Goal: Task Accomplishment & Management: Manage account settings

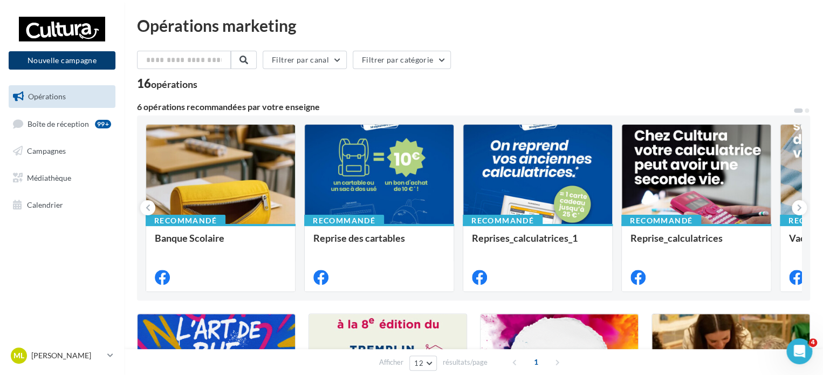
click at [55, 57] on button "Nouvelle campagne" at bounding box center [62, 60] width 107 height 18
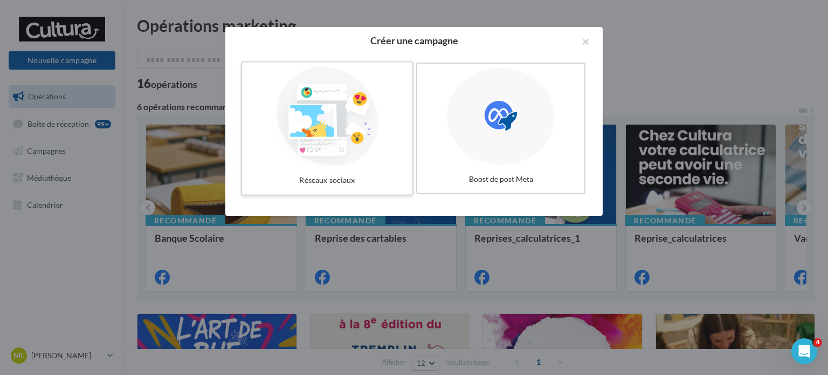
click at [358, 94] on div at bounding box center [327, 116] width 162 height 99
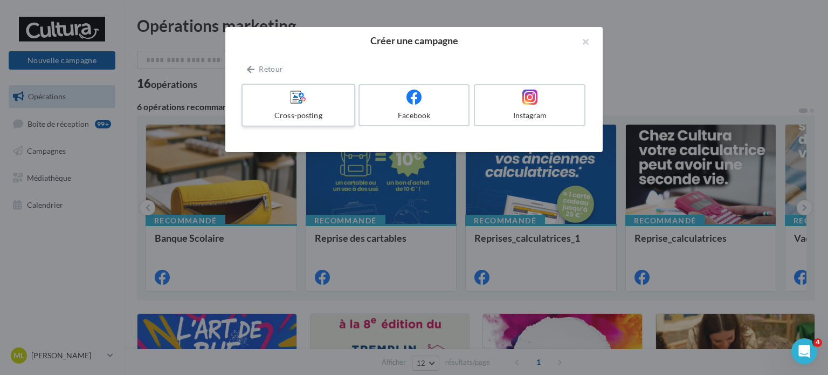
click at [304, 103] on icon at bounding box center [299, 97] width 16 height 16
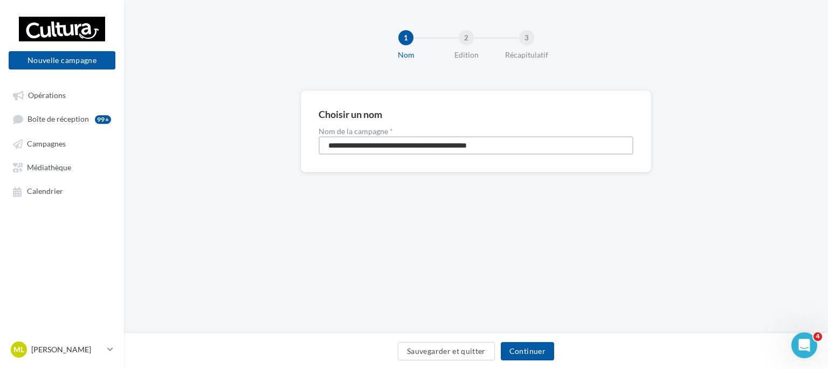
click at [522, 143] on input "**********" at bounding box center [476, 145] width 315 height 18
drag, startPoint x: 522, startPoint y: 143, endPoint x: 275, endPoint y: 146, distance: 247.0
click at [275, 146] on div "**********" at bounding box center [476, 149] width 704 height 117
type input "**********"
click at [526, 353] on button "Continuer" at bounding box center [527, 351] width 53 height 18
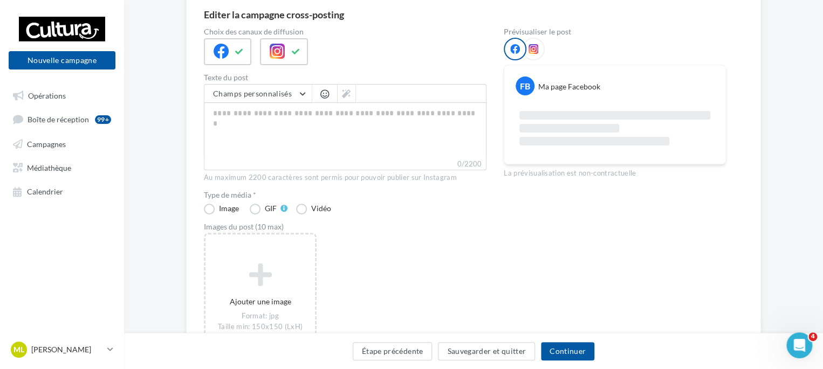
scroll to position [97, 0]
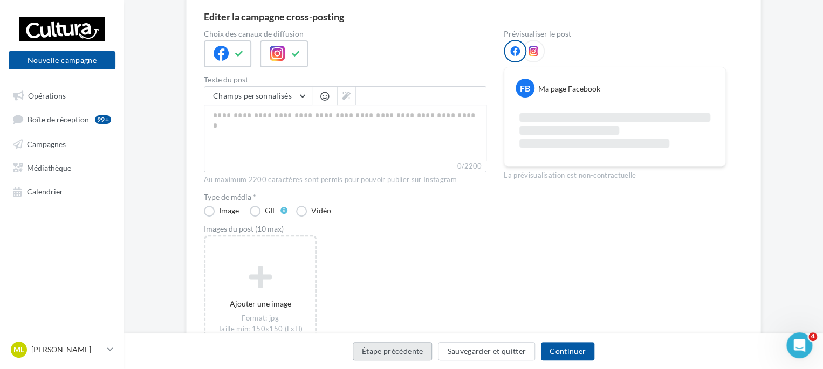
click at [380, 360] on button "Étape précédente" at bounding box center [393, 351] width 80 height 18
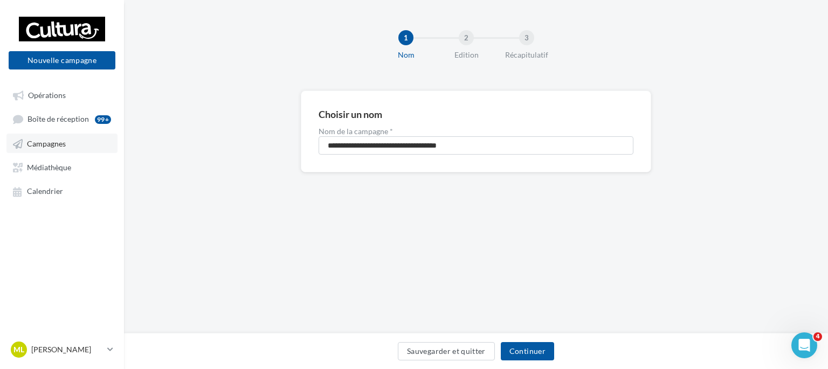
click at [58, 138] on link "Campagnes" at bounding box center [61, 143] width 111 height 19
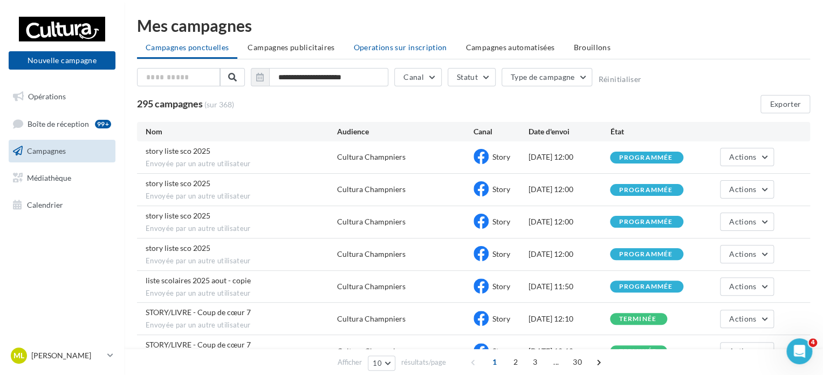
click at [429, 50] on span "Operations sur inscription" at bounding box center [399, 47] width 93 height 9
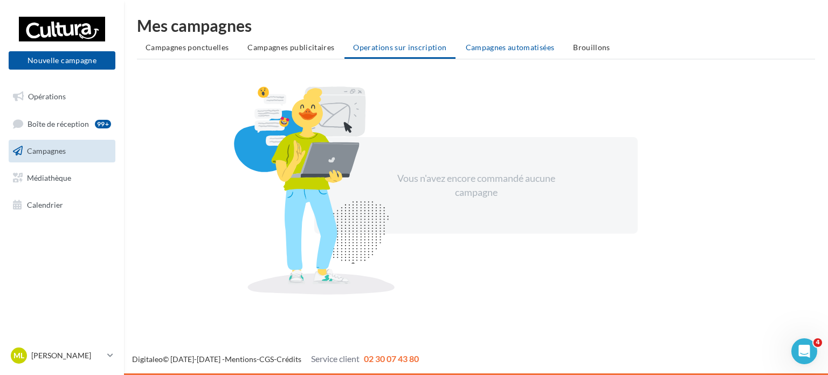
click at [475, 48] on span "Campagnes automatisées" at bounding box center [510, 47] width 89 height 9
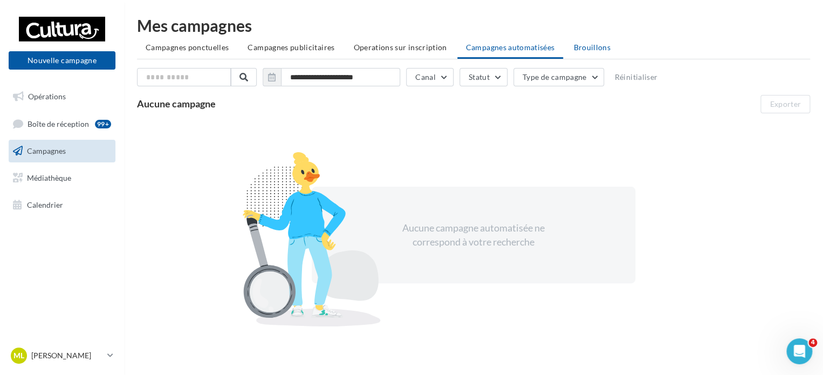
click at [578, 53] on li "Brouillons" at bounding box center [592, 47] width 54 height 19
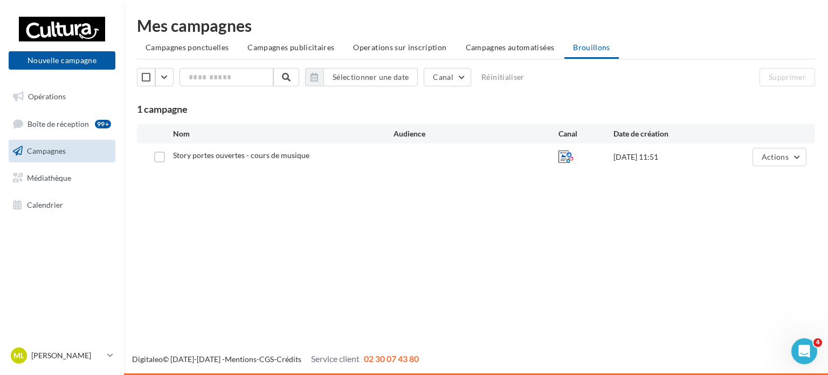
click at [626, 163] on div "Story portes ouvertes - cours de musique 22/08/2025 11:51 Actions" at bounding box center [476, 157] width 661 height 18
click at [798, 163] on button "Actions" at bounding box center [780, 157] width 54 height 18
click at [731, 255] on button "Supprimer" at bounding box center [753, 266] width 108 height 28
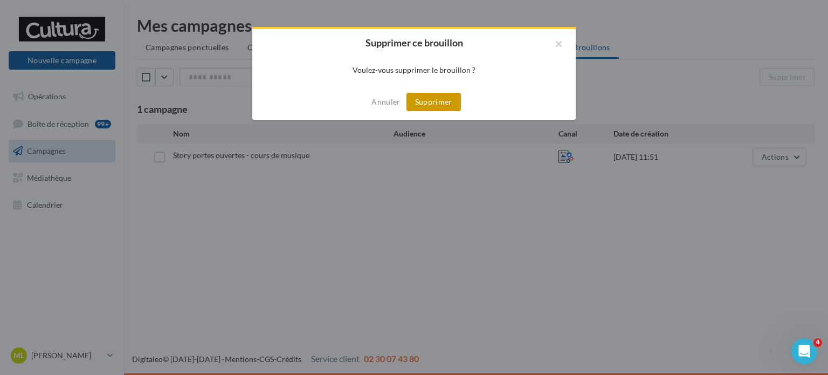
click at [460, 102] on button "Supprimer" at bounding box center [434, 102] width 54 height 18
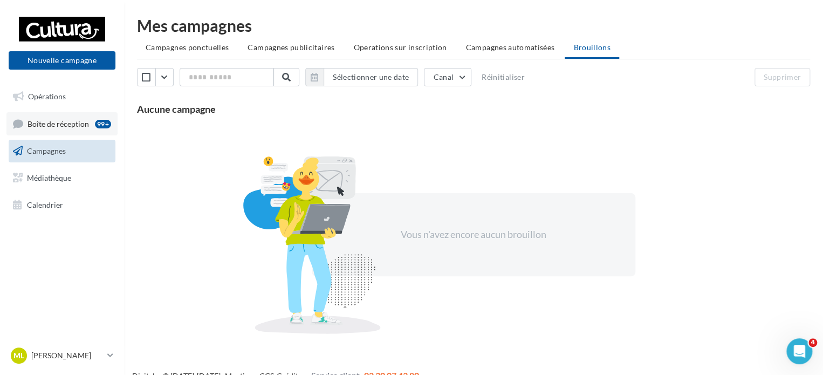
click at [47, 116] on link "Boîte de réception 99+" at bounding box center [61, 123] width 111 height 23
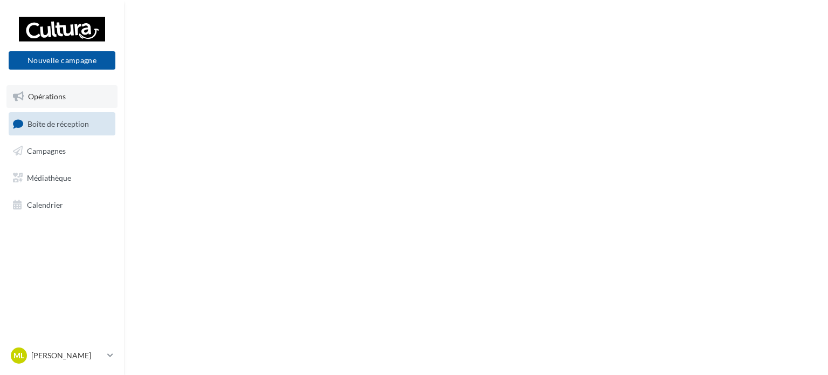
click at [52, 95] on span "Opérations" at bounding box center [47, 96] width 38 height 9
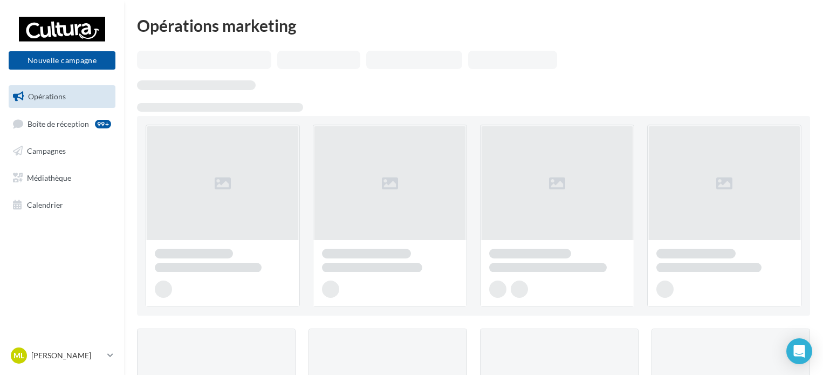
click at [78, 62] on button "Nouvelle campagne" at bounding box center [62, 60] width 107 height 18
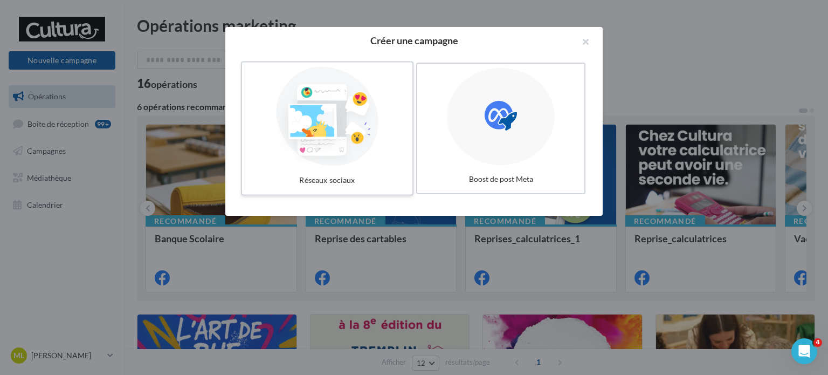
click at [397, 155] on div at bounding box center [327, 116] width 162 height 99
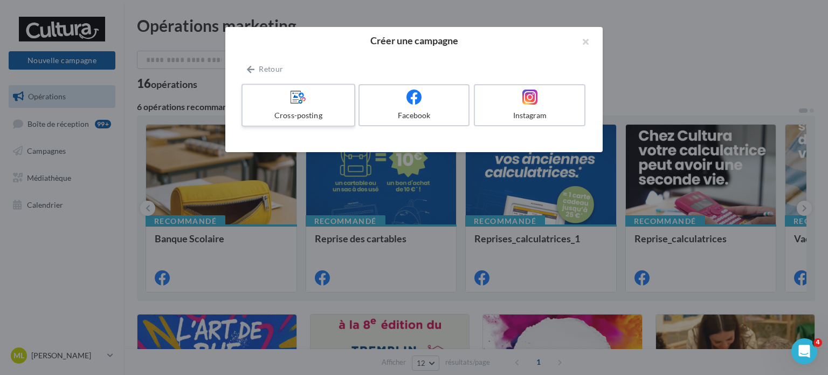
click at [298, 120] on div "Cross-posting" at bounding box center [298, 115] width 102 height 11
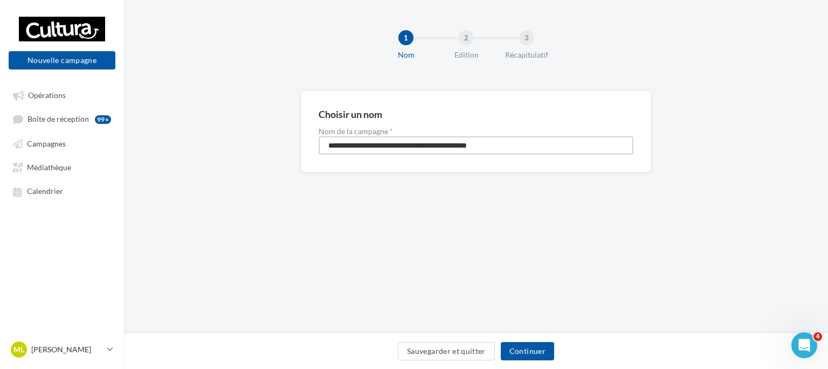
drag, startPoint x: 550, startPoint y: 146, endPoint x: 0, endPoint y: 67, distance: 555.2
click at [0, 67] on div "Nouvelle campagne Nouvelle campagne Opérations Boîte de réception 99+ Campagnes…" at bounding box center [414, 184] width 828 height 369
type input "**********"
click at [535, 349] on button "Continuer" at bounding box center [527, 351] width 53 height 18
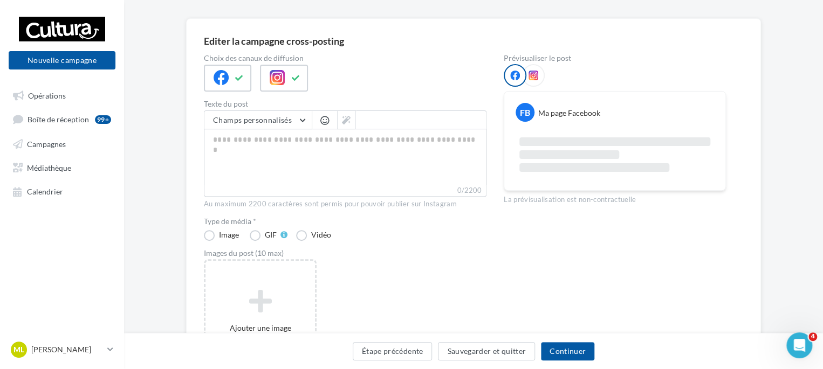
scroll to position [54, 0]
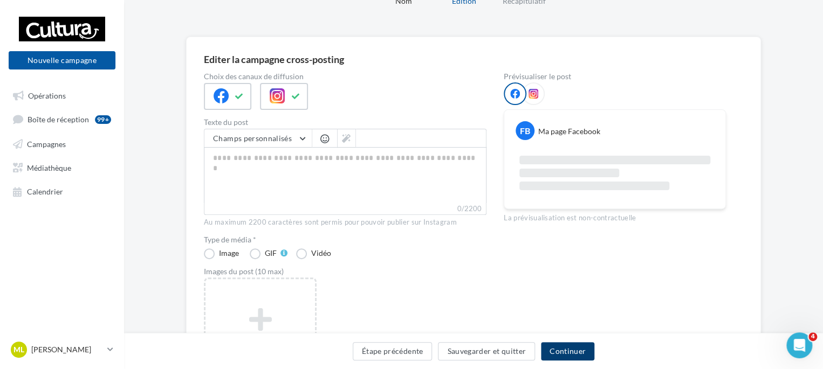
click at [545, 355] on button "Continuer" at bounding box center [567, 351] width 53 height 18
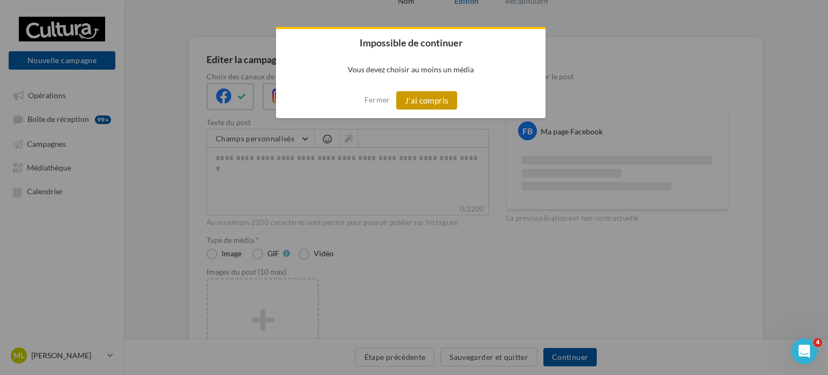
click at [403, 101] on button "J'ai compris" at bounding box center [426, 100] width 61 height 18
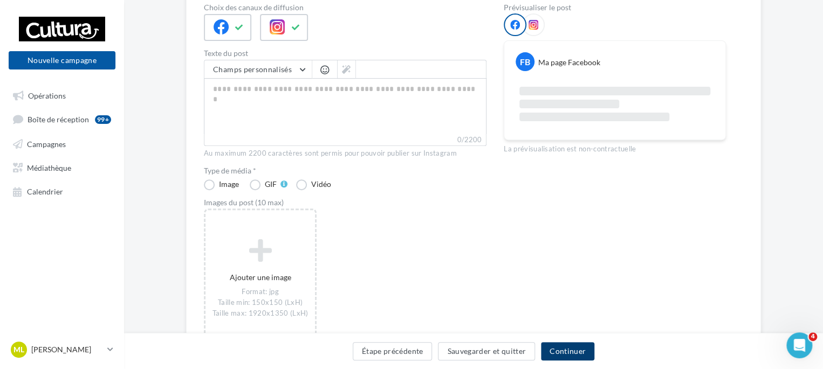
scroll to position [204, 0]
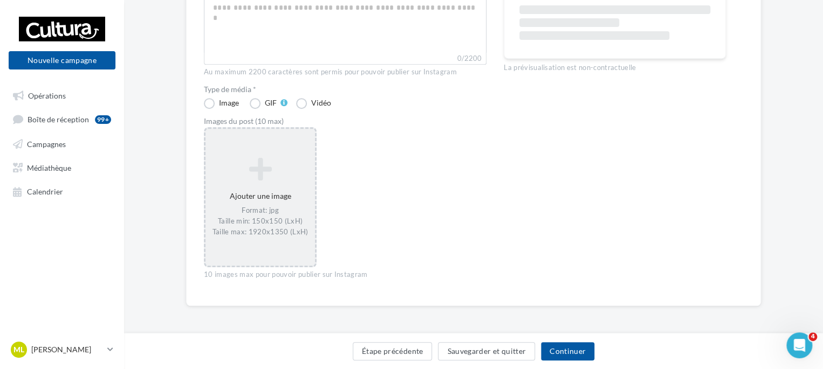
click at [293, 177] on icon at bounding box center [260, 169] width 101 height 26
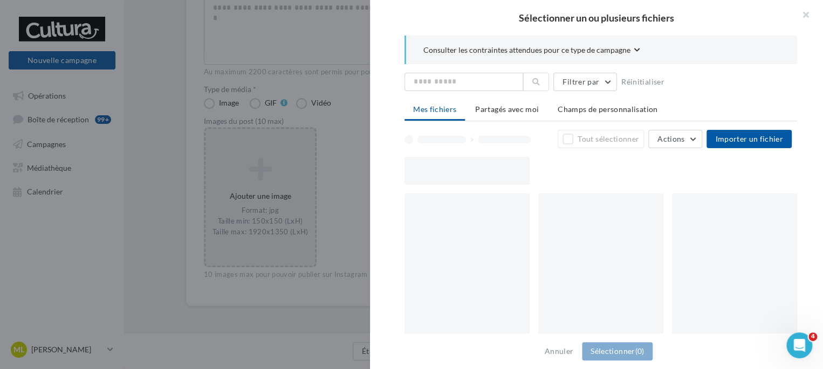
scroll to position [198, 0]
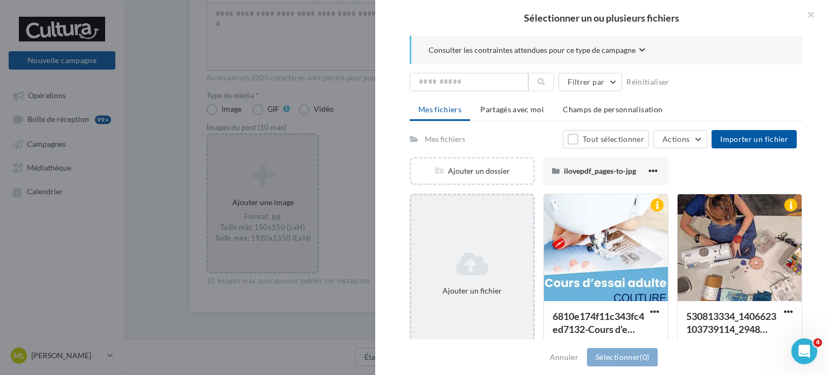
click at [463, 232] on div "Ajouter un fichier" at bounding box center [472, 274] width 125 height 160
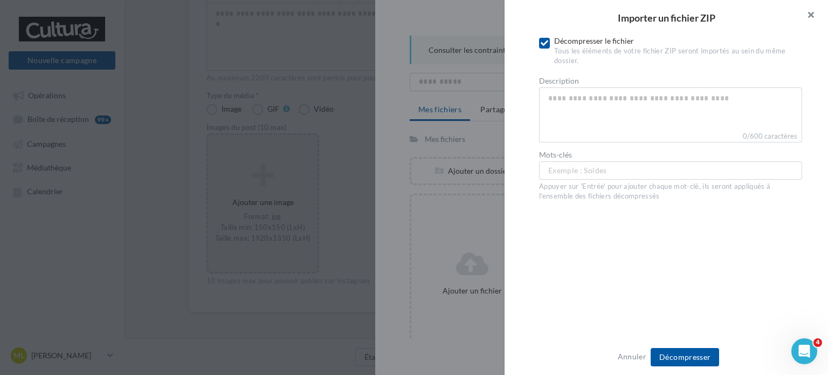
click at [810, 10] on button "button" at bounding box center [806, 16] width 43 height 32
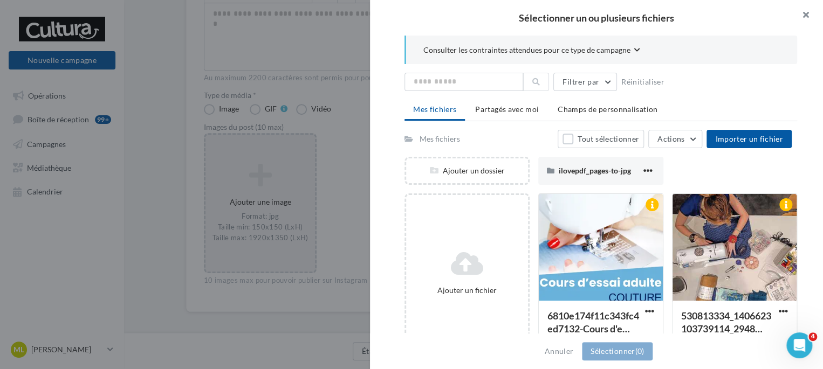
click at [809, 13] on button "button" at bounding box center [801, 16] width 43 height 32
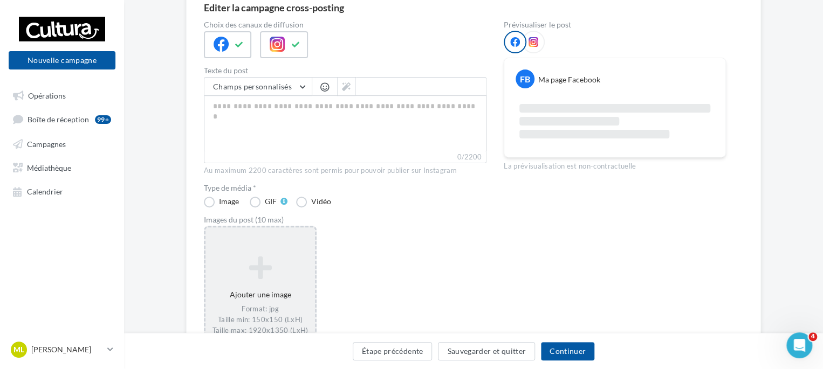
scroll to position [108, 0]
click at [302, 272] on icon at bounding box center [260, 266] width 101 height 26
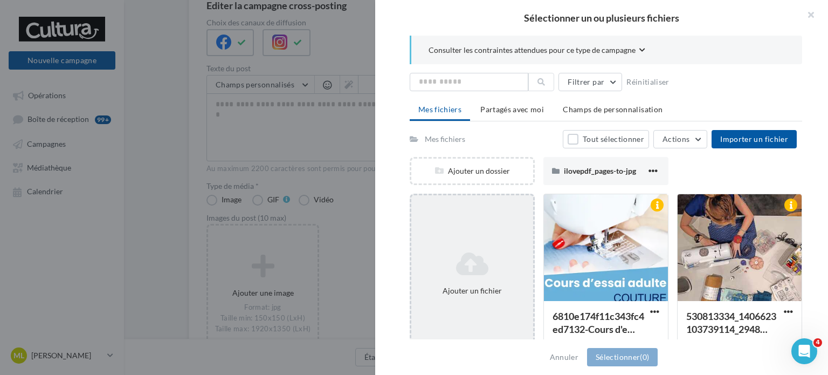
click at [463, 232] on div "Ajouter un fichier" at bounding box center [472, 274] width 125 height 160
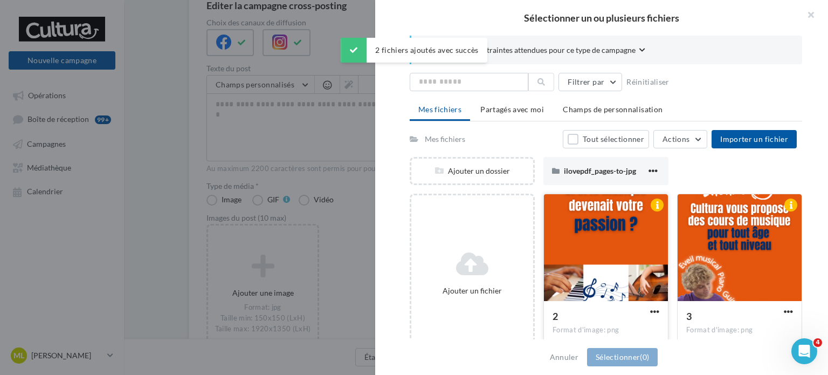
click at [623, 245] on div at bounding box center [606, 248] width 124 height 108
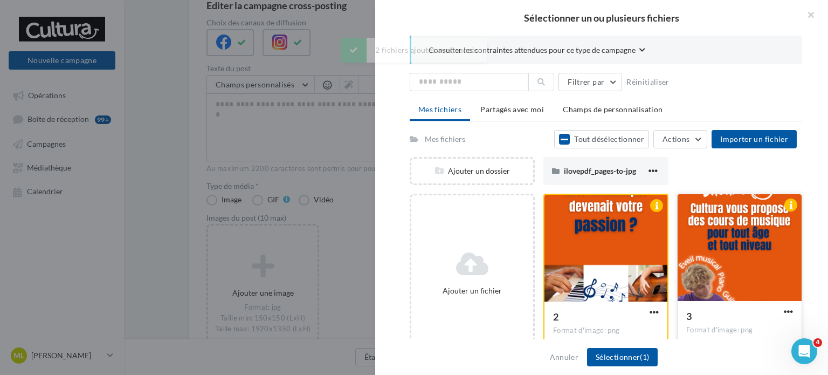
click at [712, 267] on div at bounding box center [740, 248] width 124 height 108
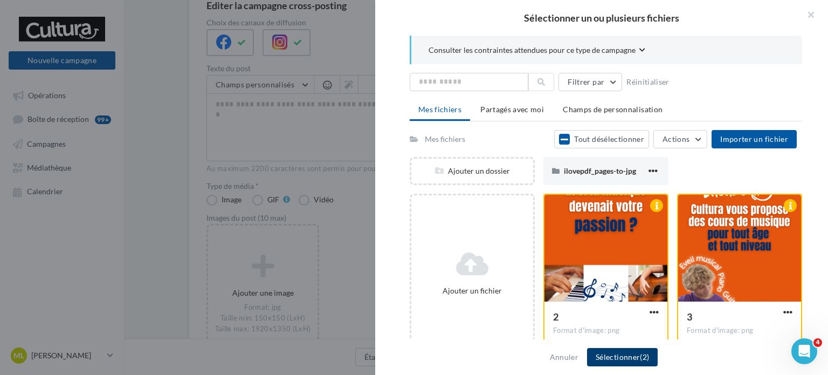
click at [639, 362] on button "Sélectionner (2)" at bounding box center [622, 357] width 71 height 18
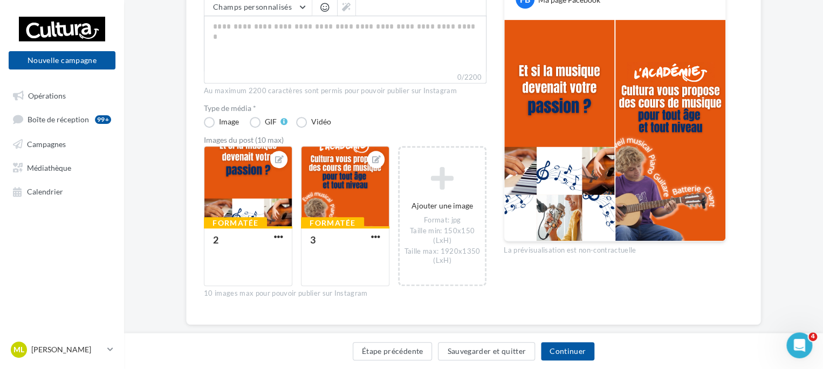
scroll to position [204, 0]
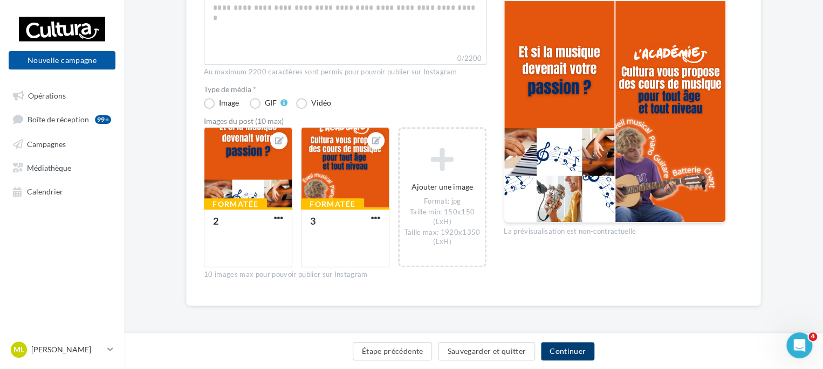
click at [553, 358] on button "Continuer" at bounding box center [567, 351] width 53 height 18
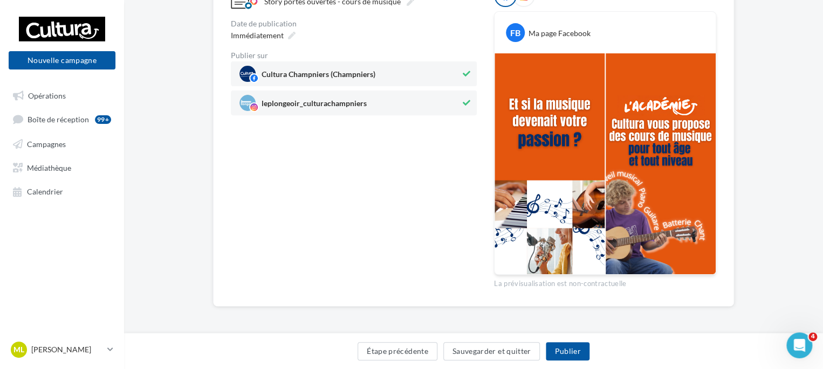
scroll to position [88, 0]
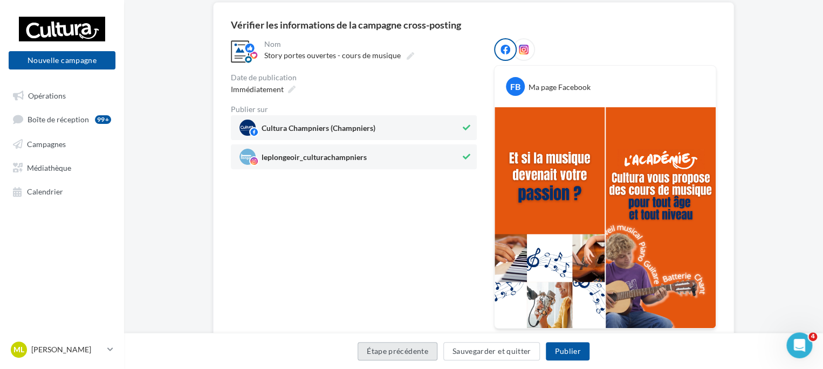
click at [410, 348] on button "Étape précédente" at bounding box center [398, 351] width 80 height 18
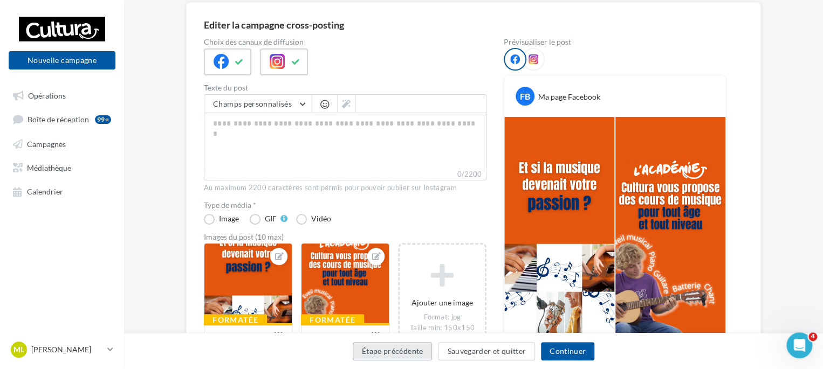
click at [410, 348] on button "Étape précédente" at bounding box center [393, 351] width 80 height 18
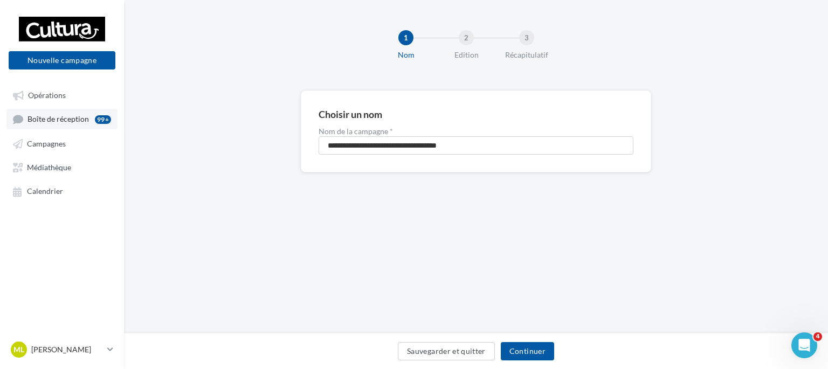
click at [82, 117] on span "Boîte de réception" at bounding box center [58, 119] width 61 height 9
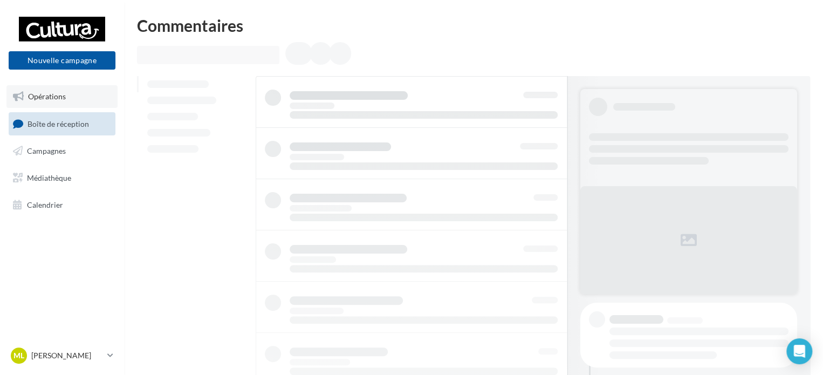
click at [75, 95] on link "Opérations" at bounding box center [61, 96] width 111 height 23
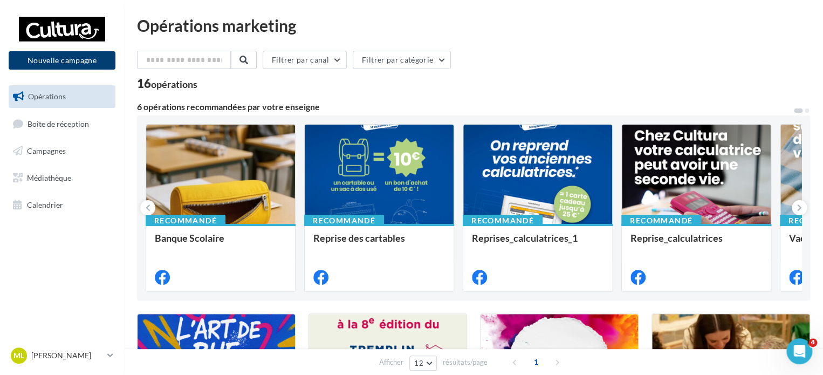
click at [76, 64] on button "Nouvelle campagne" at bounding box center [62, 60] width 107 height 18
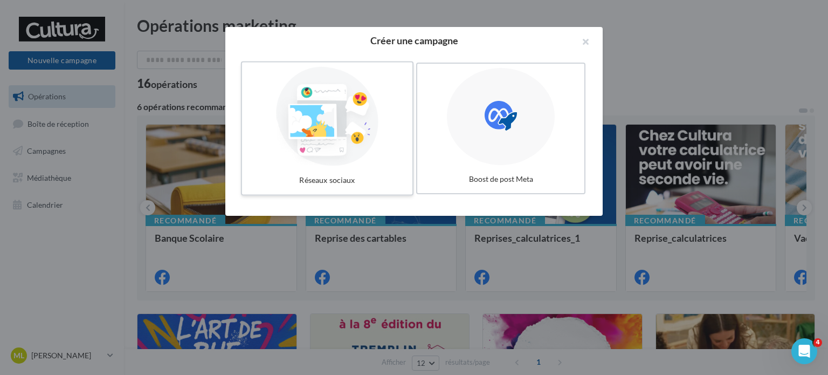
click at [341, 175] on div "Réseaux sociaux" at bounding box center [327, 180] width 162 height 20
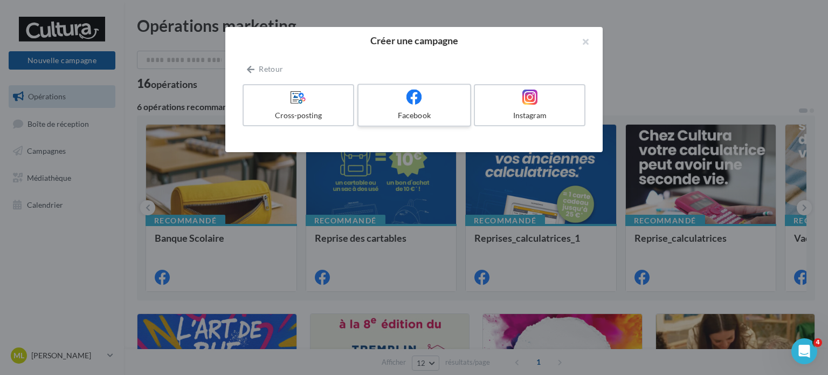
click at [439, 114] on div "Facebook" at bounding box center [414, 115] width 102 height 11
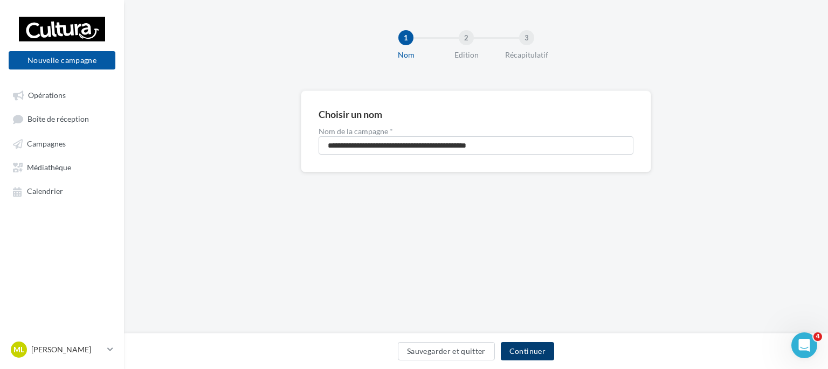
click at [526, 347] on button "Continuer" at bounding box center [527, 351] width 53 height 18
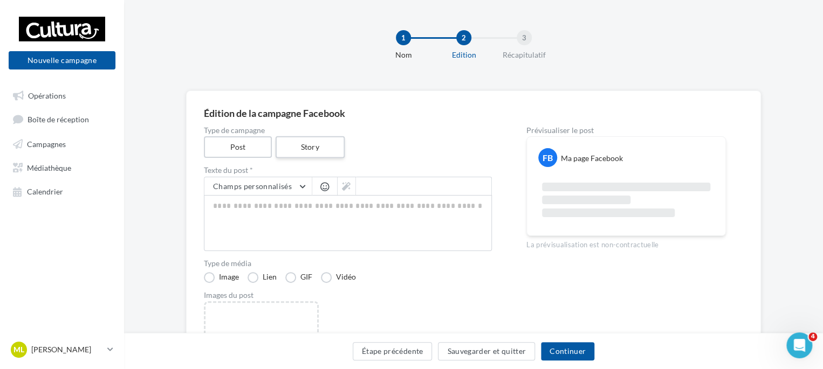
click at [307, 150] on label "Story" at bounding box center [309, 147] width 69 height 22
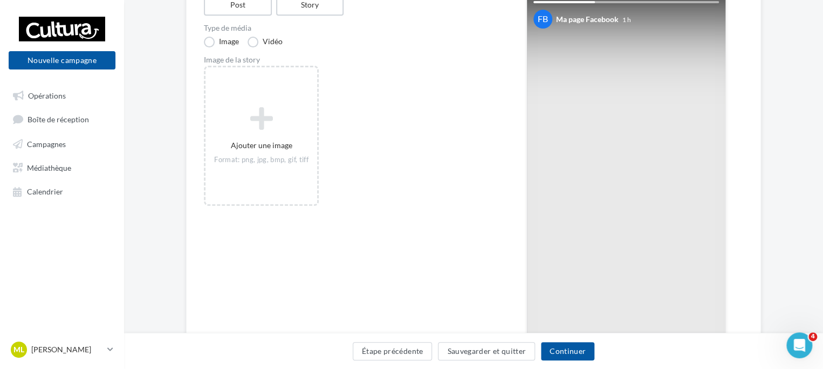
scroll to position [54, 0]
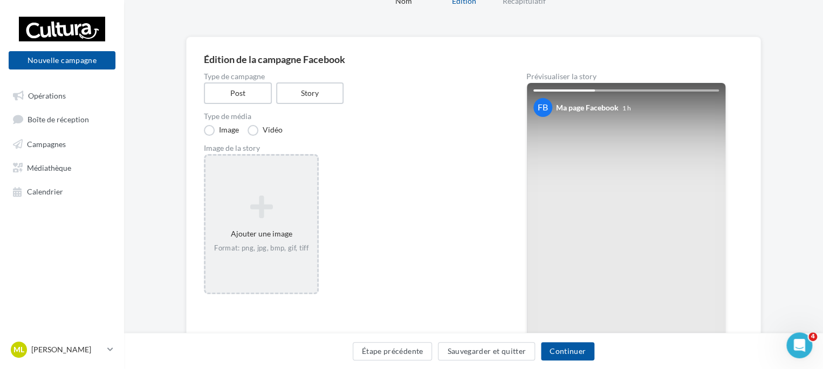
click at [273, 205] on icon at bounding box center [261, 207] width 103 height 26
click at [317, 156] on div "Sélectionner un fichier Consulter les contraintes attendues pour ce type de cam…" at bounding box center [261, 156] width 112 height 0
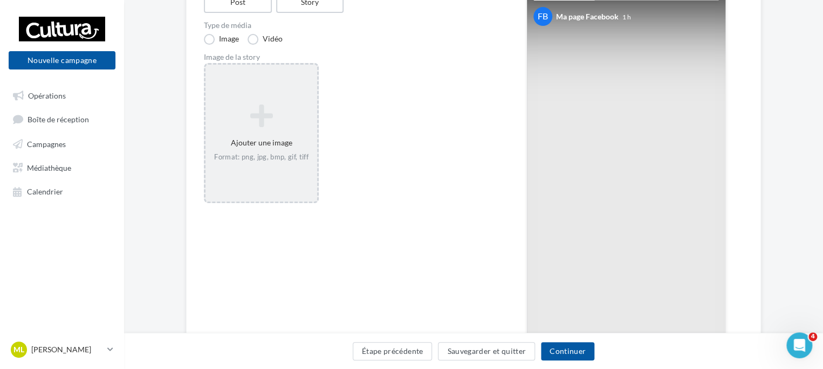
scroll to position [9, 0]
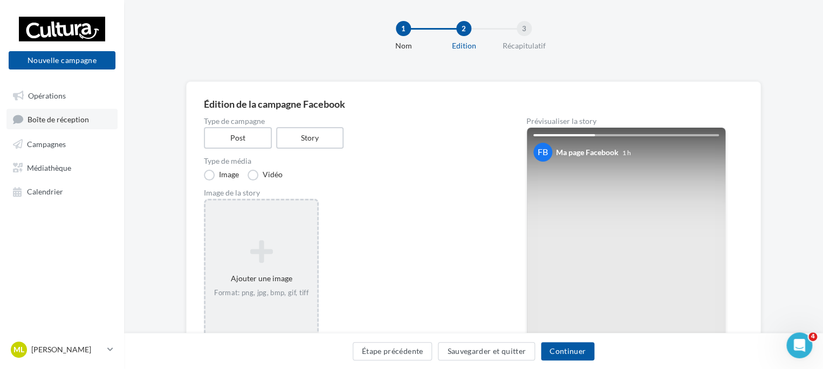
click at [89, 113] on link "Boîte de réception" at bounding box center [61, 119] width 111 height 20
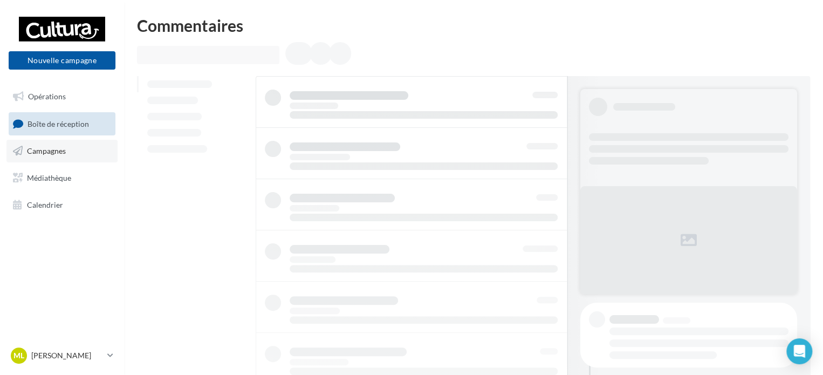
click at [78, 150] on link "Campagnes" at bounding box center [61, 151] width 111 height 23
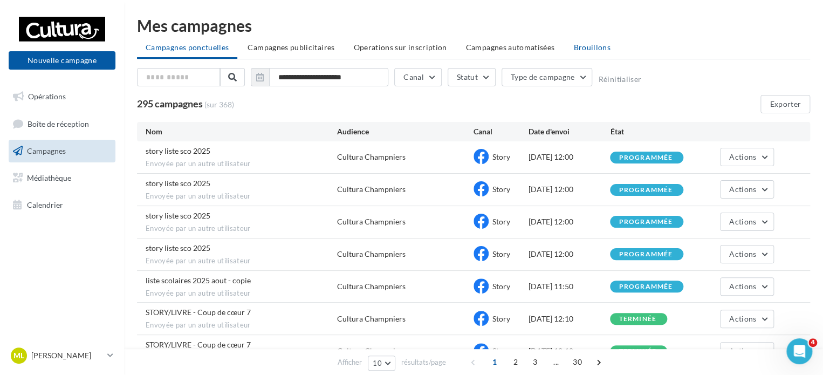
click at [589, 51] on span "Brouillons" at bounding box center [591, 47] width 37 height 9
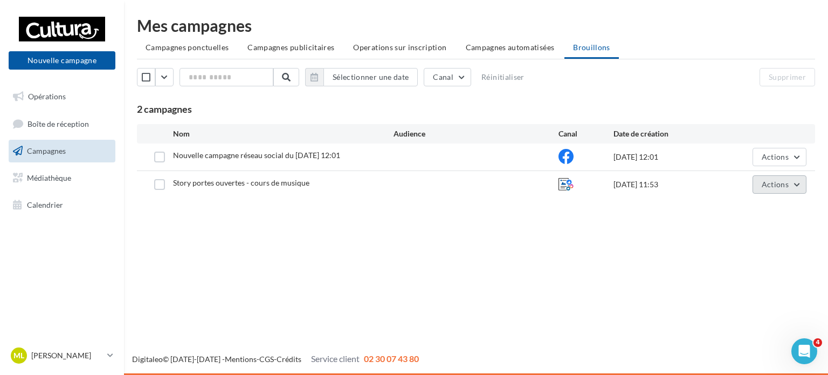
click at [804, 187] on button "Actions" at bounding box center [780, 184] width 54 height 18
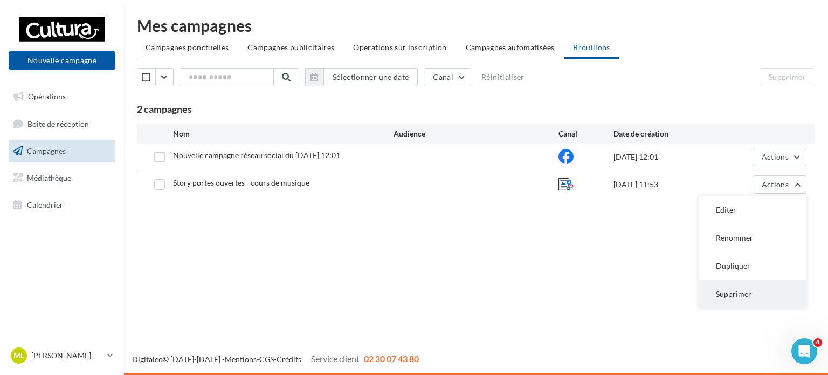
click at [727, 284] on button "Supprimer" at bounding box center [753, 294] width 108 height 28
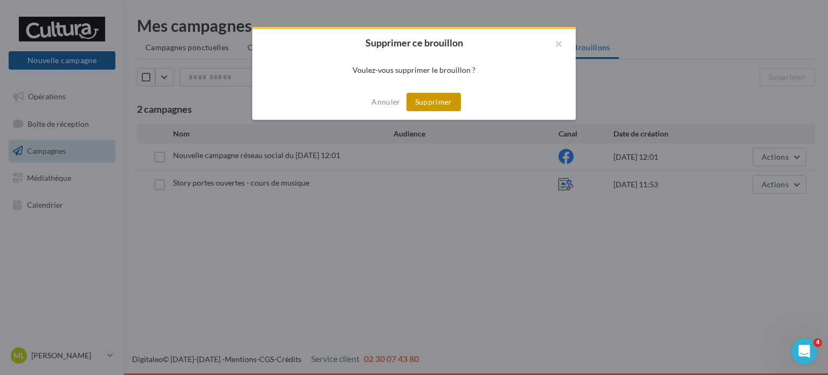
click at [431, 93] on button "Supprimer" at bounding box center [434, 102] width 54 height 18
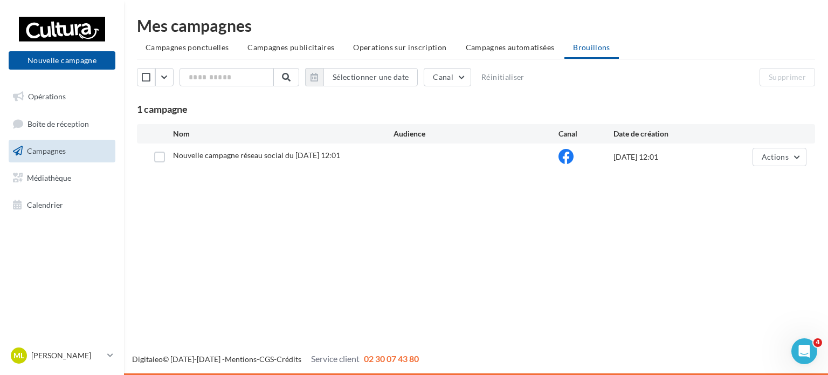
click at [259, 154] on span "Nouvelle campagne réseau social du 22-08-2025 12:01" at bounding box center [256, 154] width 167 height 9
click at [278, 154] on span "Nouvelle campagne réseau social du 22-08-2025 12:01" at bounding box center [256, 154] width 167 height 9
click at [800, 155] on button "Actions" at bounding box center [780, 157] width 54 height 18
click at [734, 213] on button "Renommer" at bounding box center [753, 210] width 108 height 28
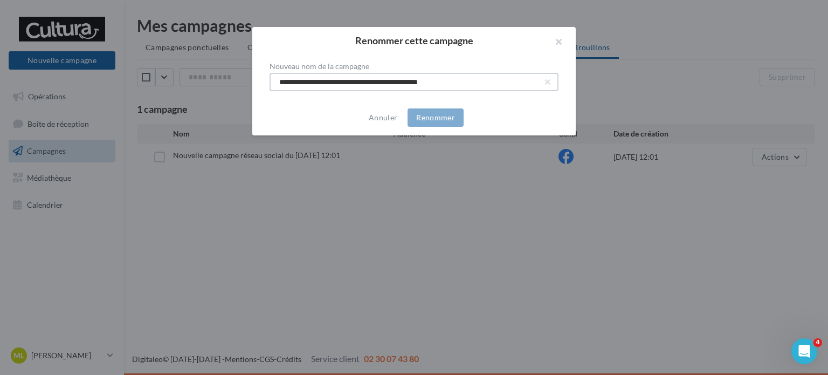
click at [538, 81] on input "**********" at bounding box center [414, 82] width 289 height 18
type input "*"
type input "**********"
click at [452, 115] on button "Renommer" at bounding box center [436, 117] width 56 height 18
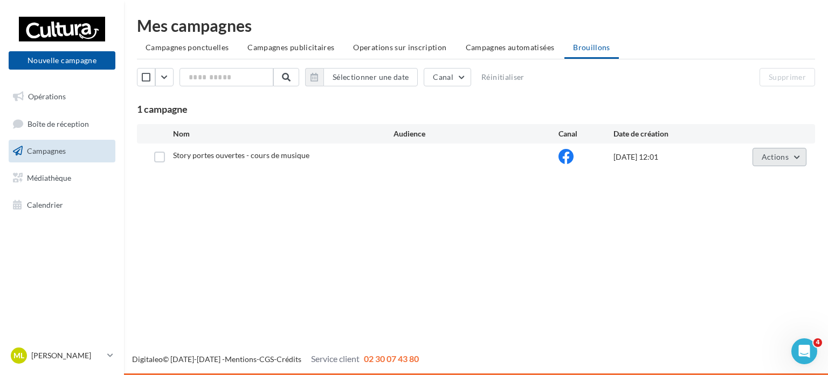
click at [789, 163] on button "Actions" at bounding box center [780, 157] width 54 height 18
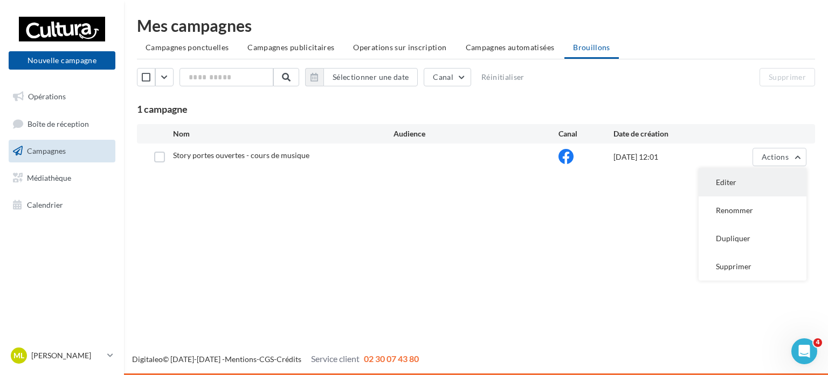
click at [748, 176] on button "Editer" at bounding box center [753, 182] width 108 height 28
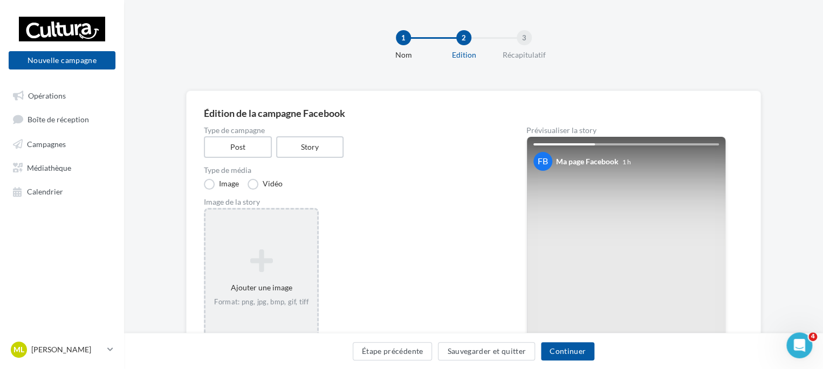
click at [269, 259] on icon at bounding box center [261, 261] width 103 height 26
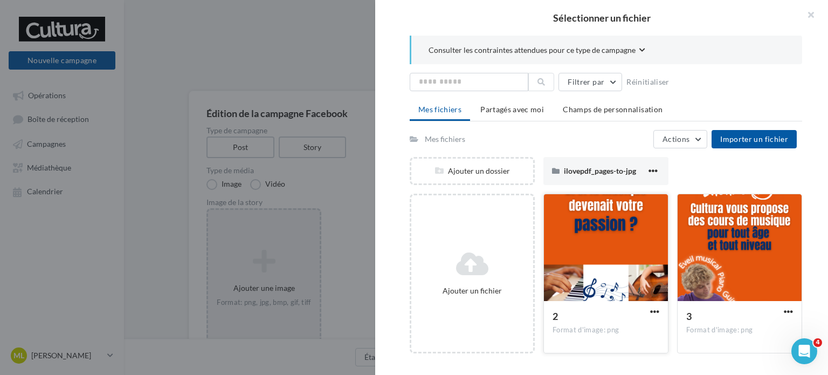
click at [590, 222] on div at bounding box center [606, 248] width 124 height 108
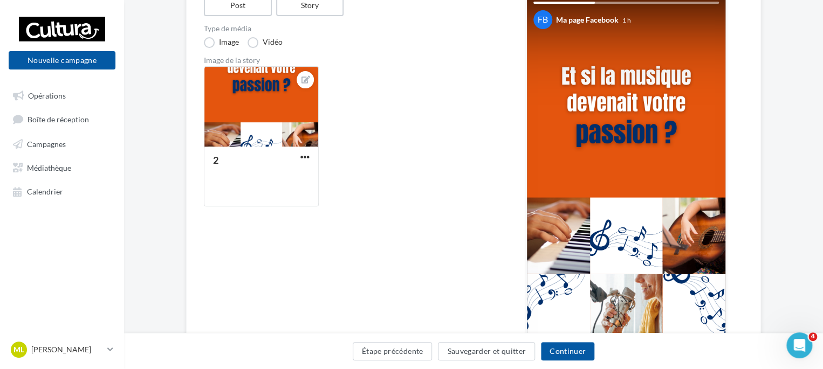
scroll to position [117, 0]
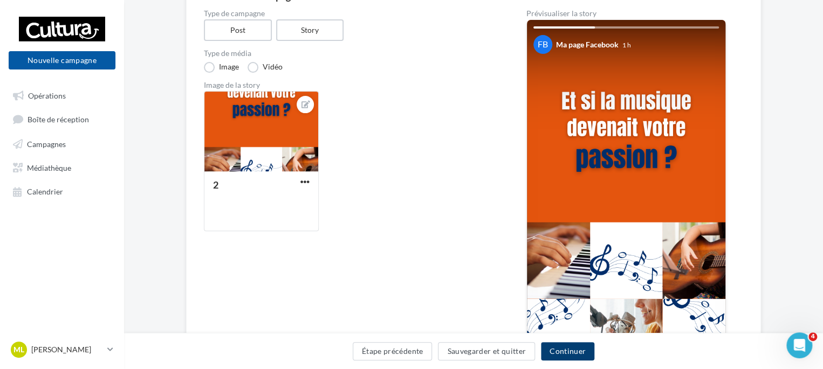
click at [552, 353] on button "Continuer" at bounding box center [567, 351] width 53 height 18
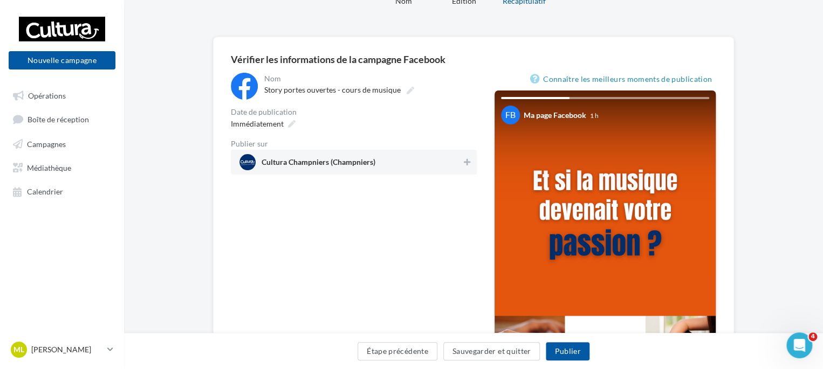
scroll to position [54, 0]
click at [410, 93] on icon at bounding box center [411, 91] width 8 height 8
click at [359, 93] on input "**********" at bounding box center [311, 92] width 95 height 18
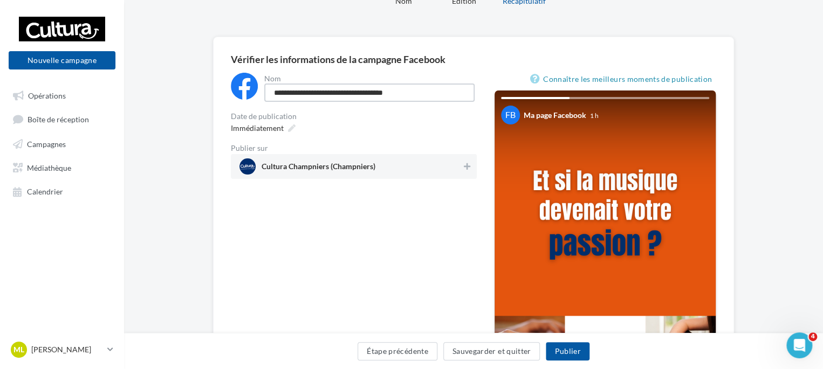
scroll to position [0, 0]
type input "**********"
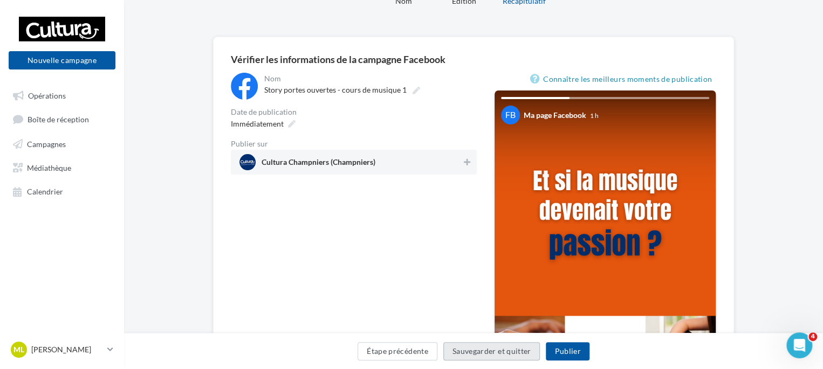
click at [460, 344] on button "Sauvegarder et quitter" at bounding box center [491, 351] width 97 height 18
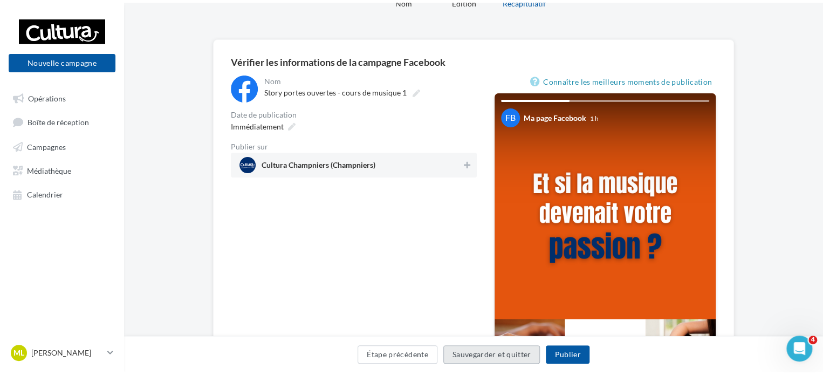
scroll to position [17, 0]
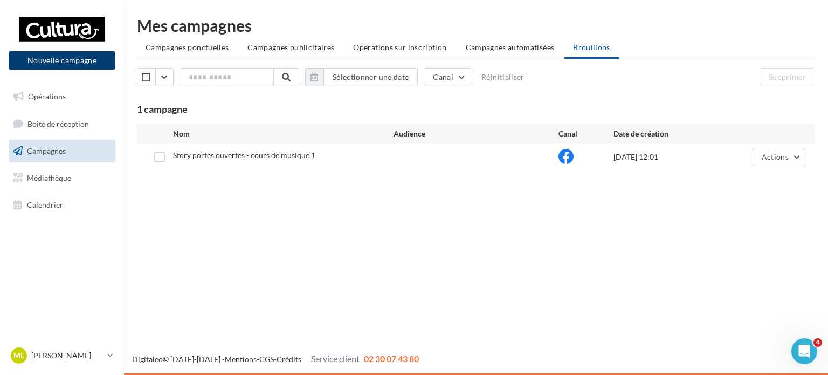
click at [78, 56] on button "Nouvelle campagne" at bounding box center [62, 60] width 107 height 18
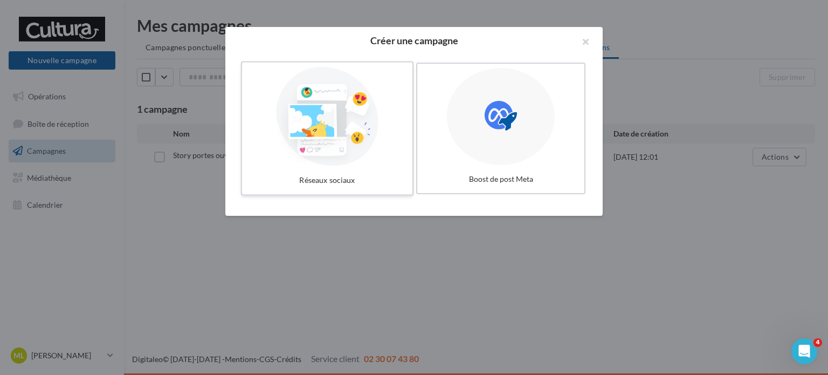
click at [332, 133] on div at bounding box center [327, 116] width 162 height 99
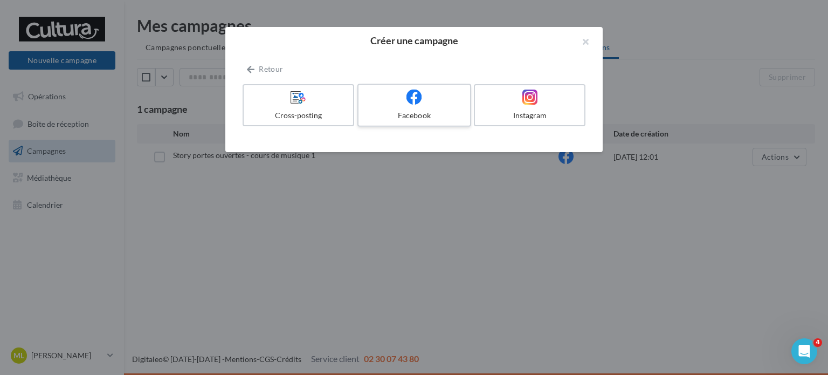
click at [437, 120] on div "Facebook" at bounding box center [414, 115] width 102 height 11
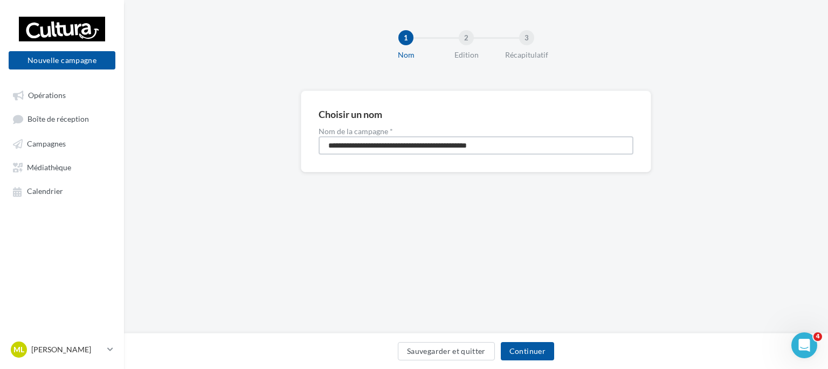
drag, startPoint x: 531, startPoint y: 141, endPoint x: 161, endPoint y: 157, distance: 370.4
click at [161, 157] on div "**********" at bounding box center [476, 149] width 704 height 117
drag, startPoint x: 323, startPoint y: 143, endPoint x: 465, endPoint y: 136, distance: 142.6
click at [465, 136] on input "**********" at bounding box center [476, 145] width 315 height 18
type input "**********"
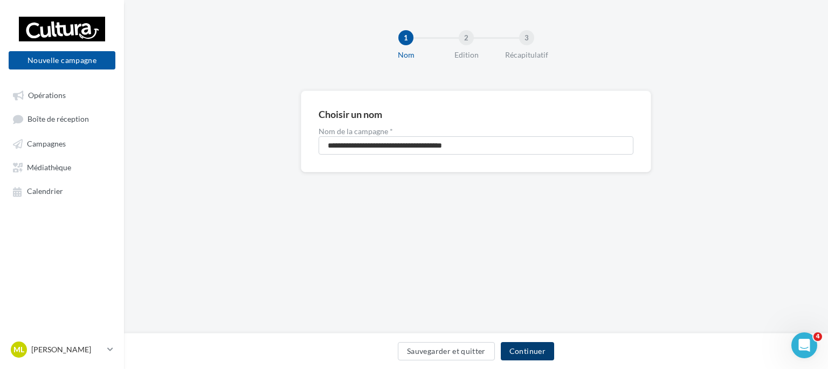
click at [522, 356] on button "Continuer" at bounding box center [527, 351] width 53 height 18
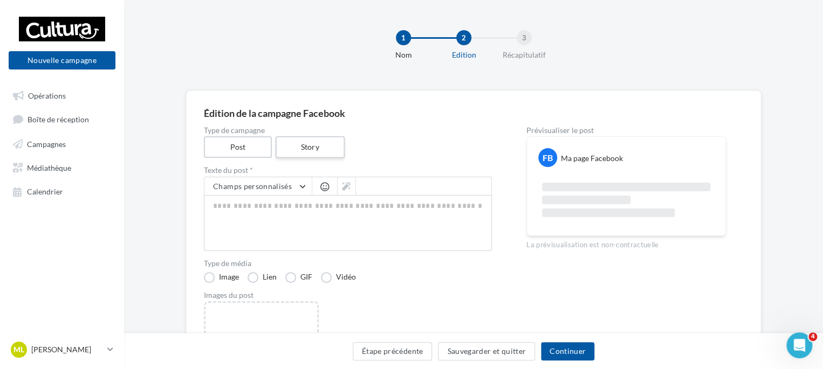
click at [317, 141] on label "Story" at bounding box center [309, 147] width 69 height 22
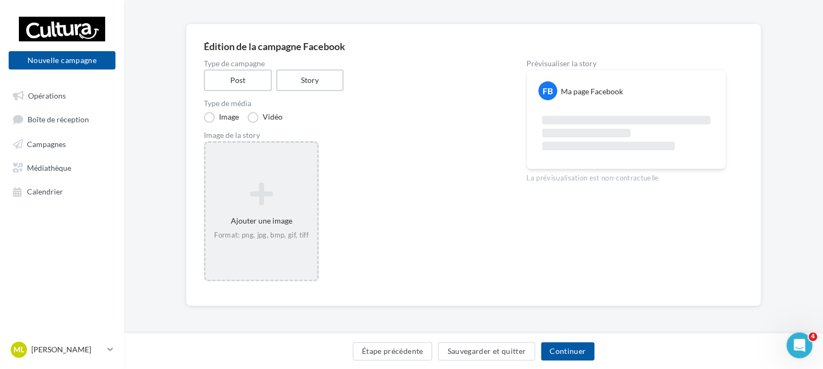
click at [265, 172] on div "Ajouter une image Format: png, jpg, bmp, gif, tiff" at bounding box center [261, 211] width 115 height 140
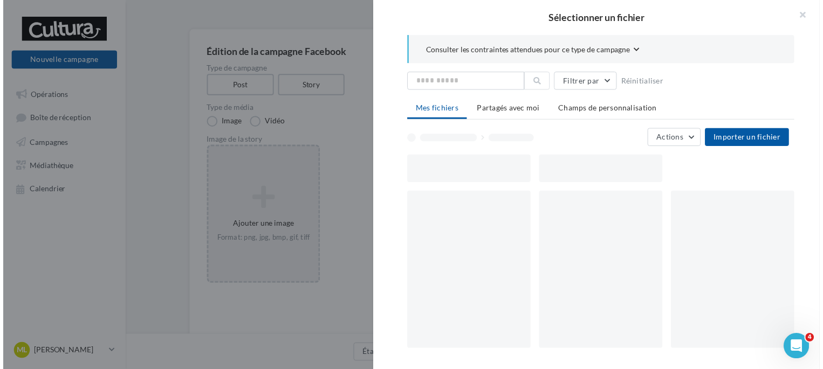
scroll to position [67, 0]
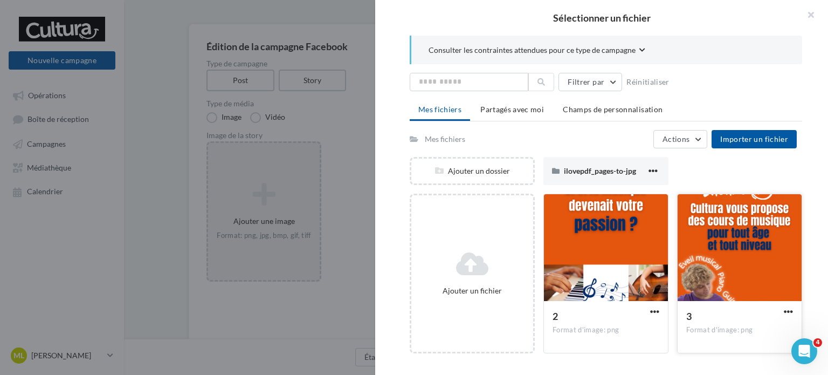
click at [704, 218] on div at bounding box center [740, 248] width 124 height 108
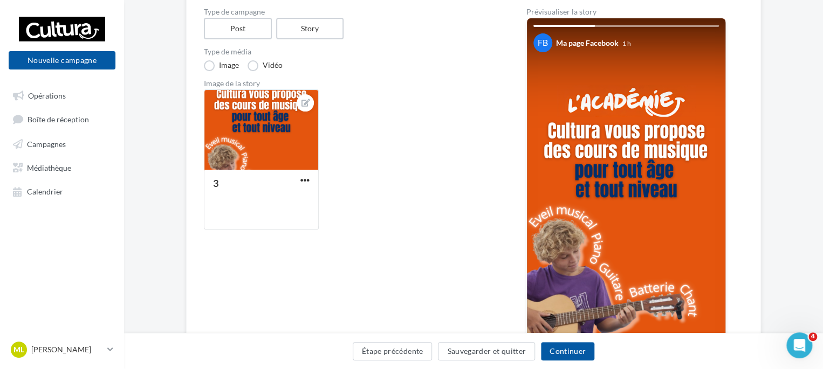
scroll to position [117, 0]
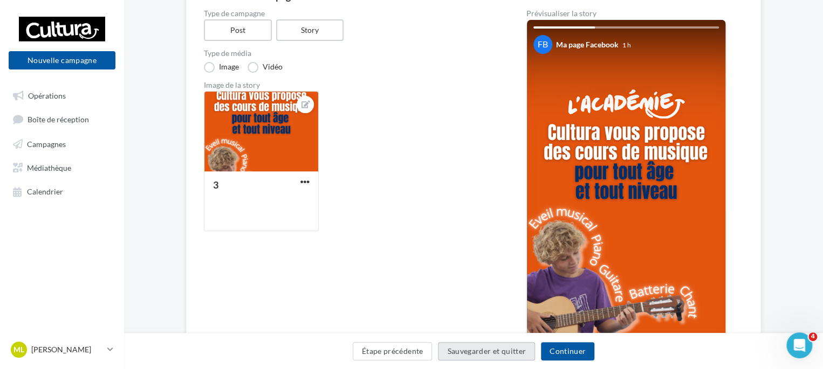
click at [491, 350] on button "Sauvegarder et quitter" at bounding box center [486, 351] width 97 height 18
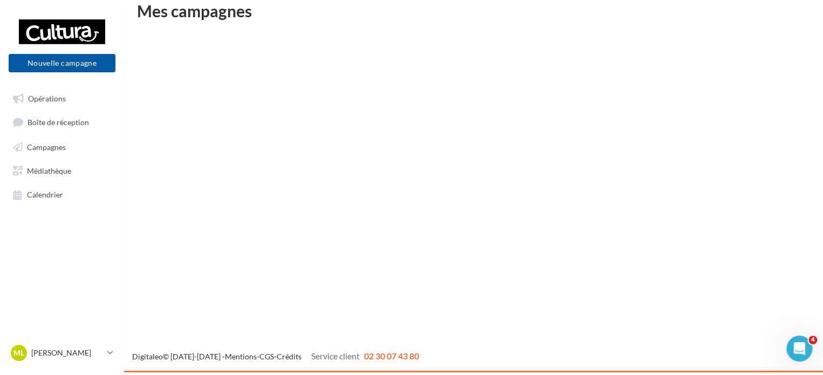
scroll to position [17, 0]
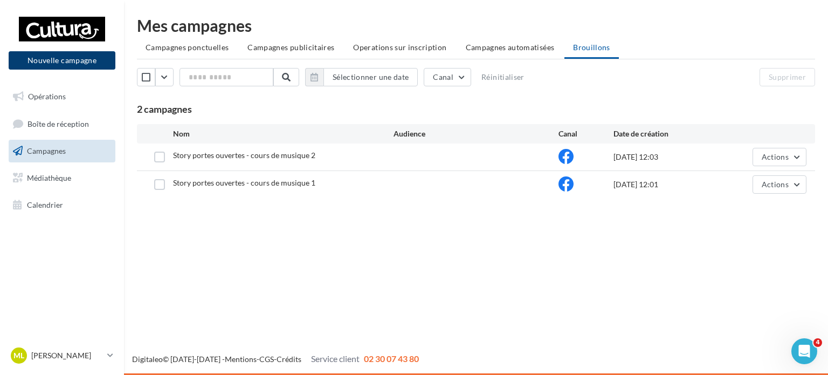
click at [80, 64] on button "Nouvelle campagne" at bounding box center [62, 60] width 107 height 18
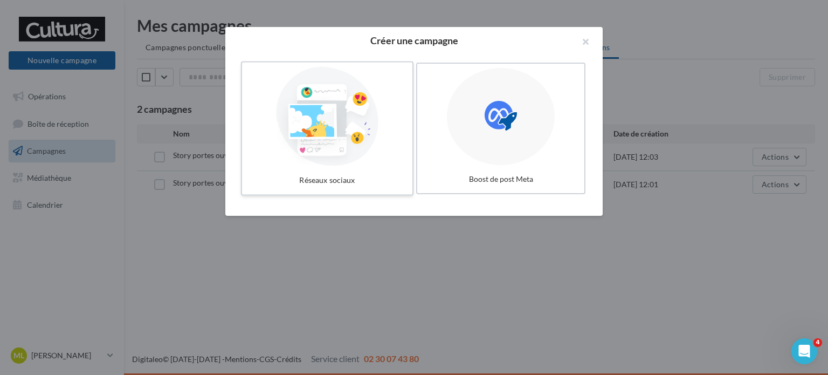
click at [365, 127] on div at bounding box center [327, 116] width 162 height 99
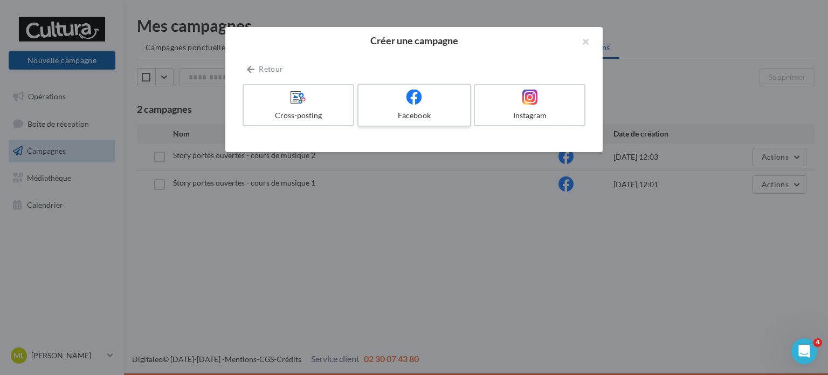
click at [437, 102] on div at bounding box center [414, 97] width 102 height 17
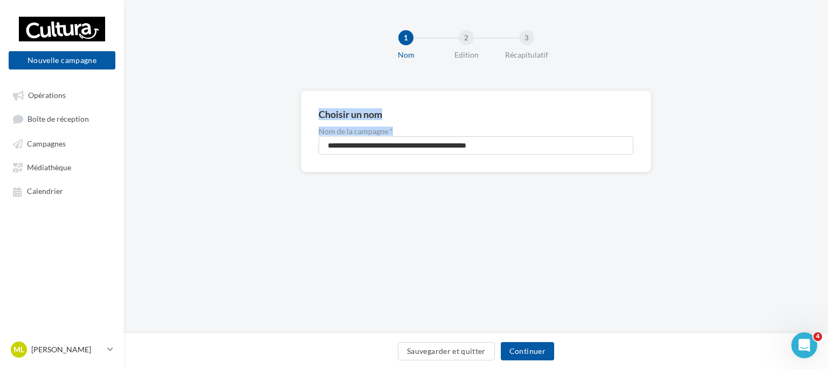
drag, startPoint x: 574, startPoint y: 155, endPoint x: 244, endPoint y: 184, distance: 330.9
click at [230, 190] on div "**********" at bounding box center [476, 149] width 704 height 117
drag, startPoint x: 382, startPoint y: 142, endPoint x: 332, endPoint y: 157, distance: 52.2
click at [381, 143] on input "**********" at bounding box center [476, 145] width 315 height 18
click at [360, 145] on input "**********" at bounding box center [476, 145] width 315 height 18
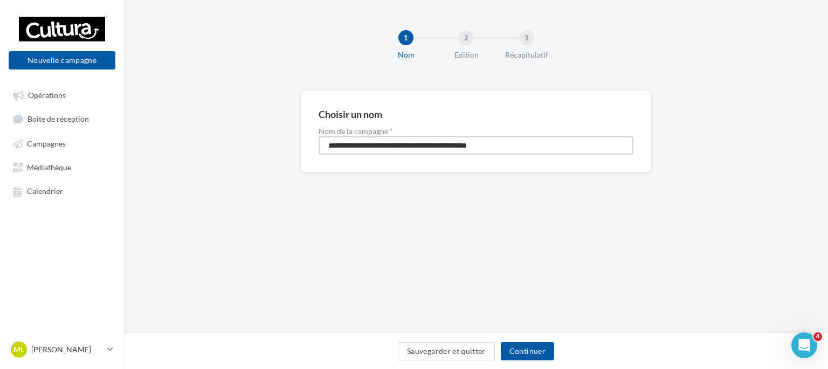
drag, startPoint x: 508, startPoint y: 140, endPoint x: 222, endPoint y: 168, distance: 287.2
click at [222, 168] on div "**********" at bounding box center [476, 149] width 704 height 117
drag, startPoint x: 324, startPoint y: 142, endPoint x: 462, endPoint y: 141, distance: 138.6
click at [462, 141] on input "**********" at bounding box center [476, 145] width 315 height 18
type input "**********"
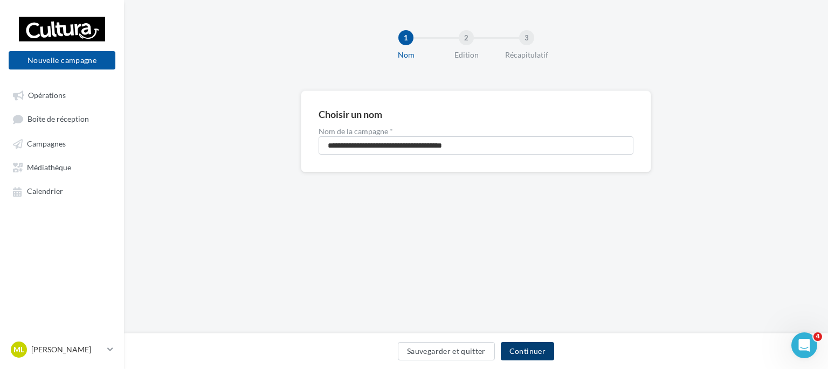
click at [532, 348] on button "Continuer" at bounding box center [527, 351] width 53 height 18
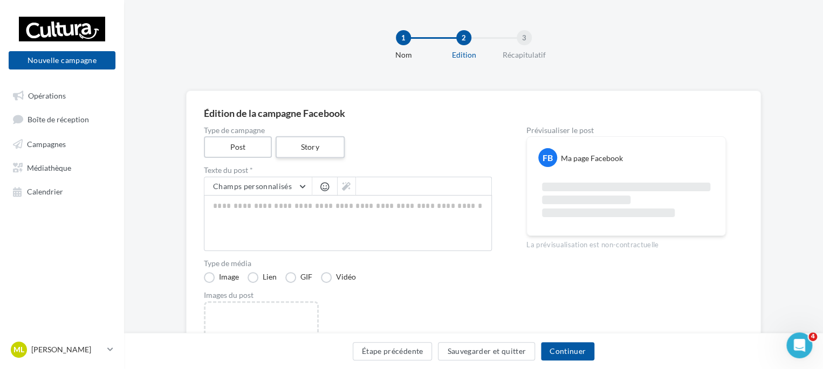
click at [334, 152] on label "Story" at bounding box center [309, 147] width 69 height 22
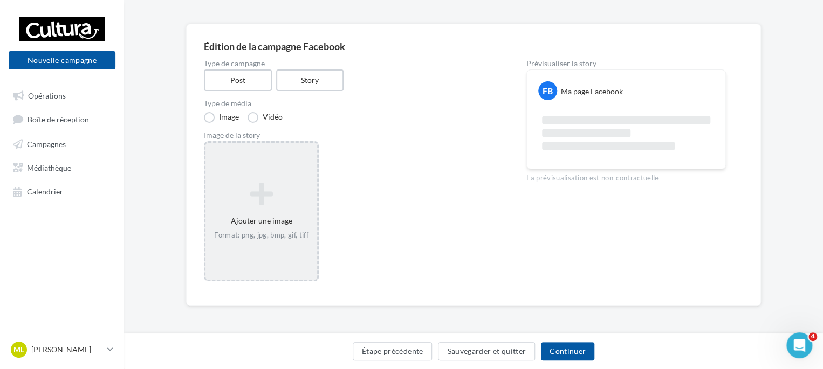
click at [284, 187] on icon at bounding box center [261, 194] width 103 height 26
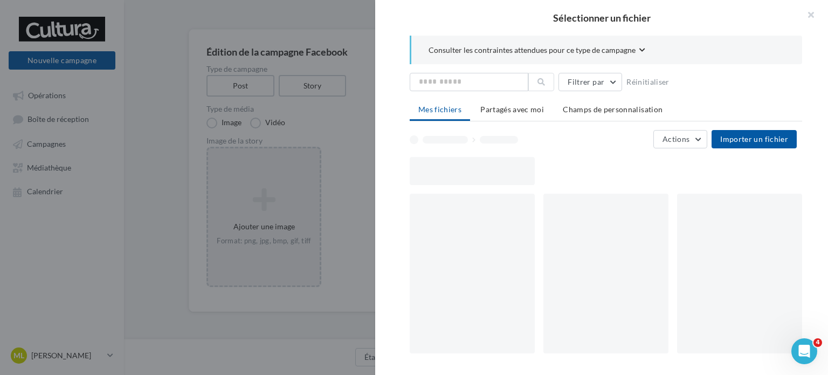
scroll to position [67, 0]
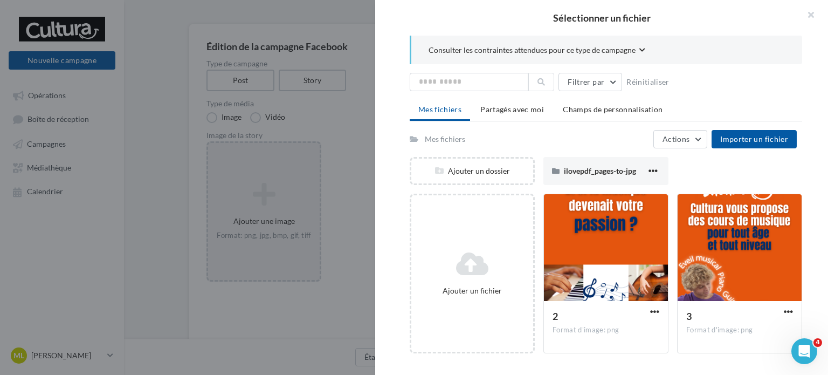
click at [477, 280] on div "Ajouter un fichier" at bounding box center [473, 273] width 122 height 54
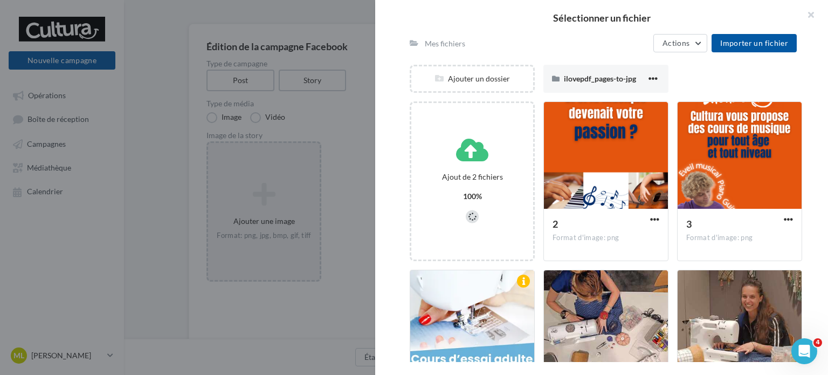
scroll to position [54, 0]
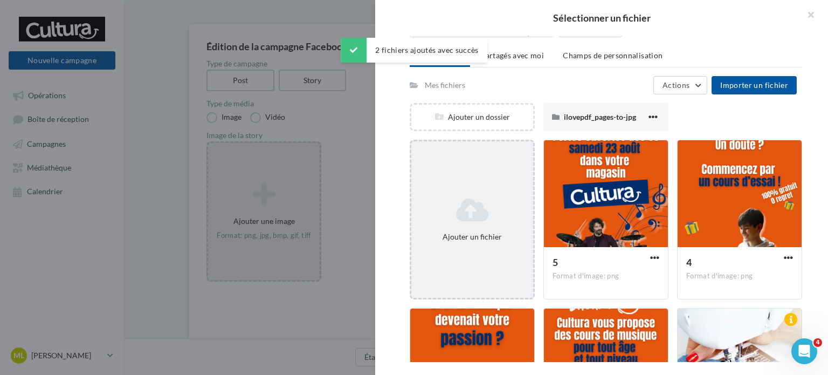
click at [488, 212] on icon at bounding box center [472, 210] width 113 height 26
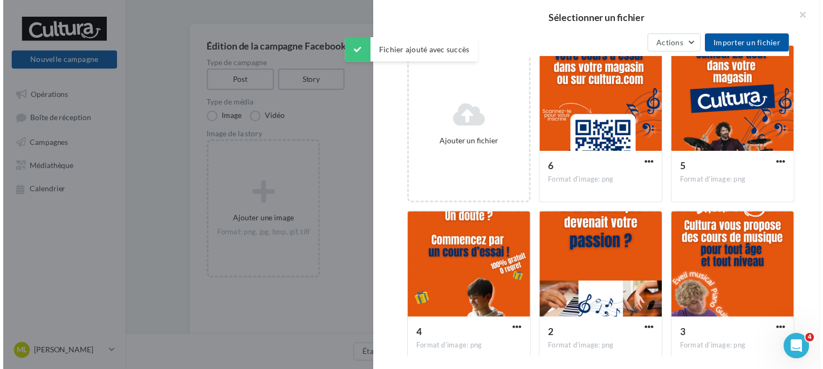
scroll to position [129, 0]
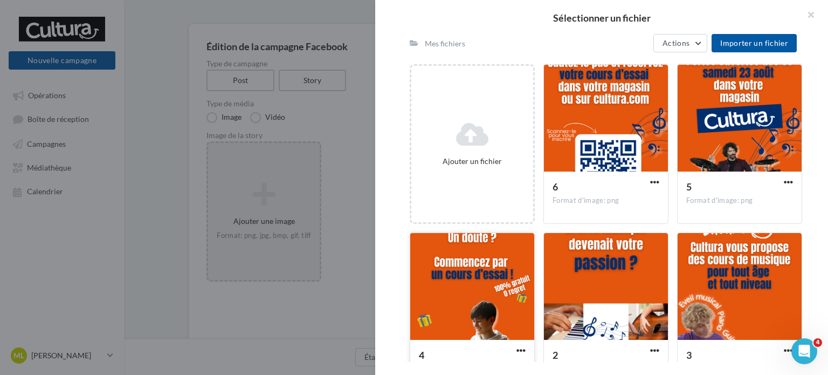
click at [496, 274] on div at bounding box center [472, 287] width 124 height 108
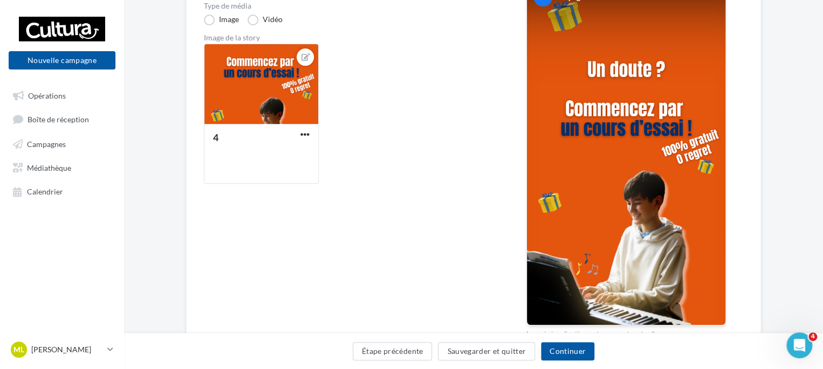
scroll to position [225, 0]
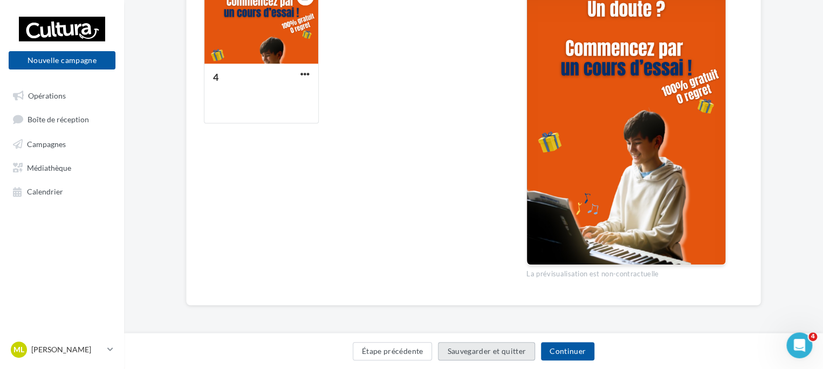
click at [490, 349] on button "Sauvegarder et quitter" at bounding box center [486, 351] width 97 height 18
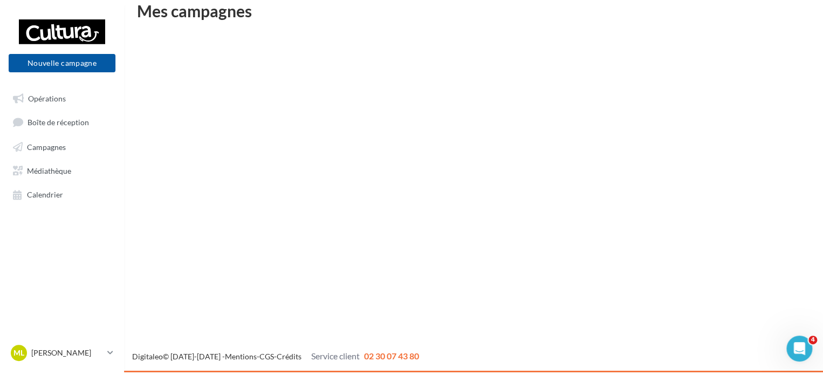
scroll to position [17, 0]
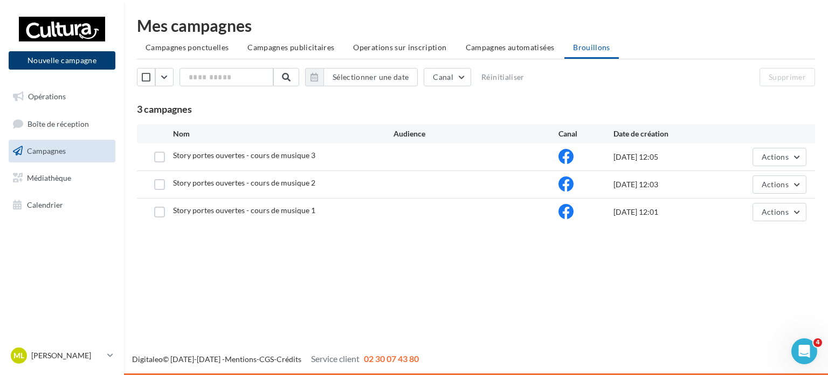
click at [90, 56] on button "Nouvelle campagne" at bounding box center [62, 60] width 107 height 18
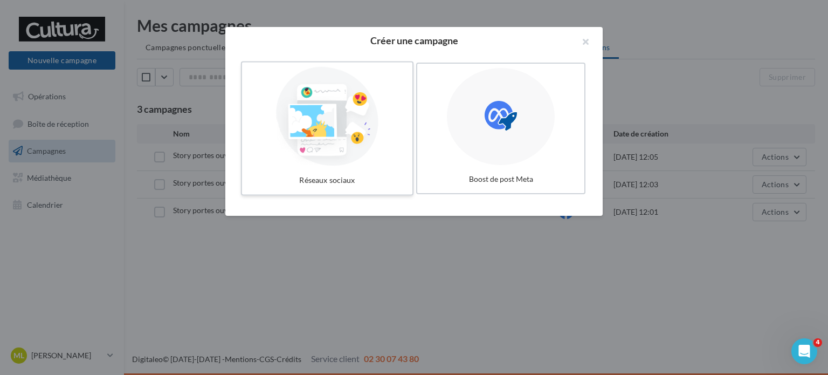
click at [313, 124] on div at bounding box center [327, 116] width 162 height 99
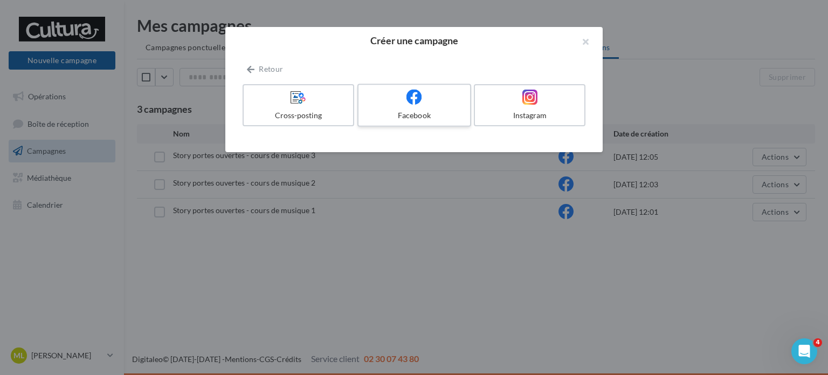
click at [386, 105] on div at bounding box center [414, 97] width 102 height 17
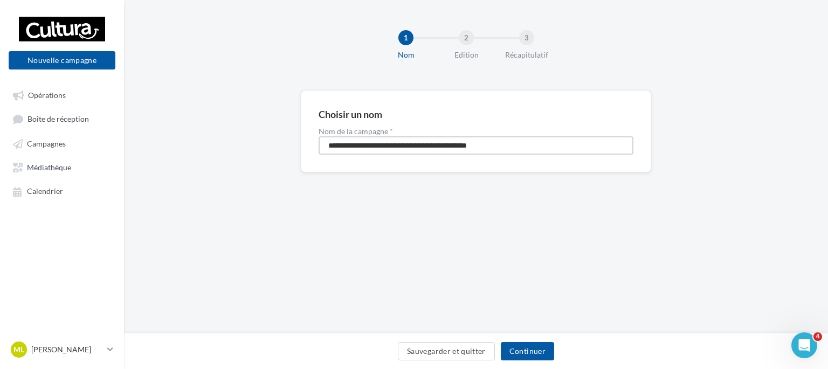
drag, startPoint x: 526, startPoint y: 139, endPoint x: 147, endPoint y: 152, distance: 379.9
click at [147, 152] on div "**********" at bounding box center [476, 149] width 704 height 117
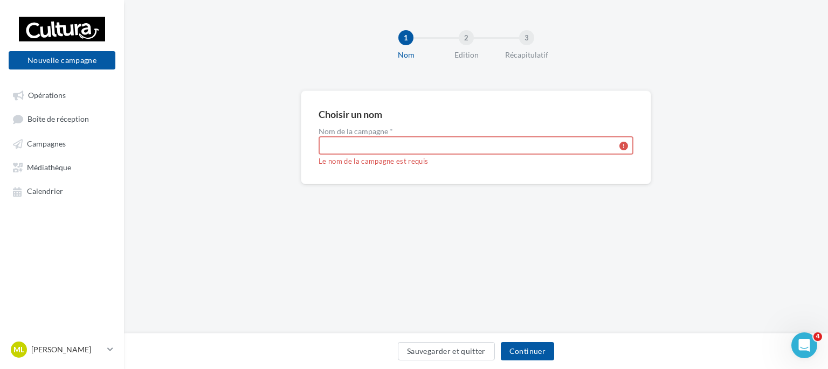
paste input "**********"
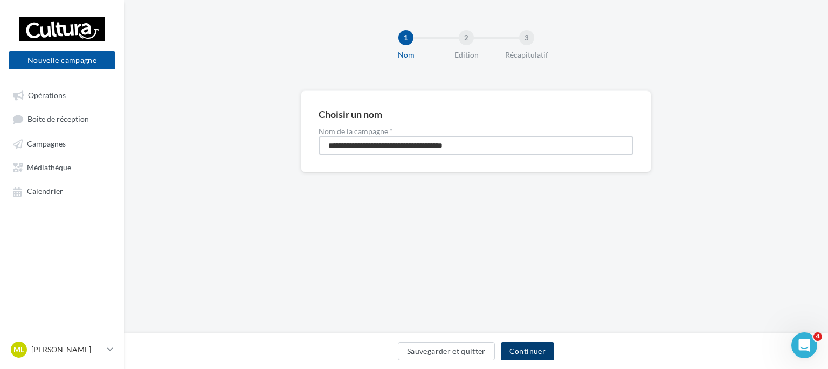
type input "**********"
drag, startPoint x: 519, startPoint y: 342, endPoint x: 506, endPoint y: 341, distance: 13.0
click at [512, 345] on button "Continuer" at bounding box center [527, 351] width 53 height 18
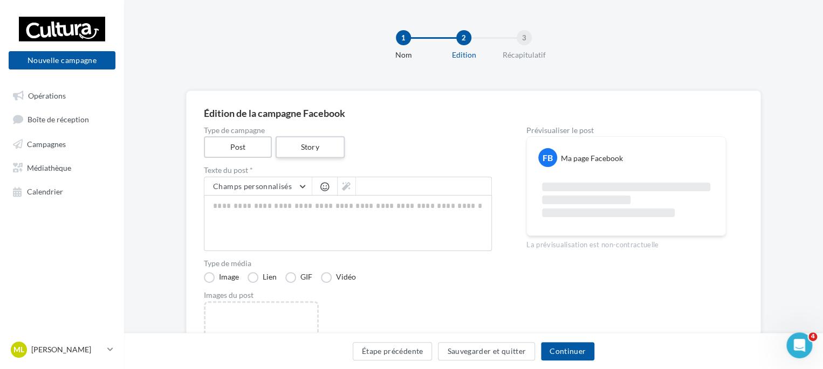
click at [334, 153] on label "Story" at bounding box center [309, 147] width 69 height 22
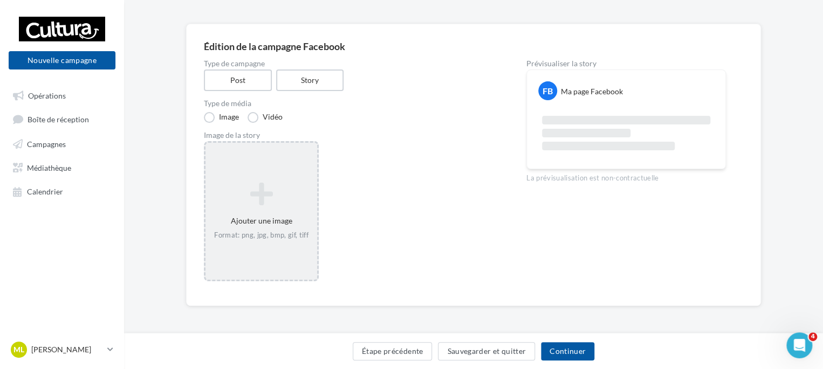
click at [233, 169] on div "Ajouter une image Format: png, jpg, bmp, gif, tiff" at bounding box center [261, 211] width 115 height 140
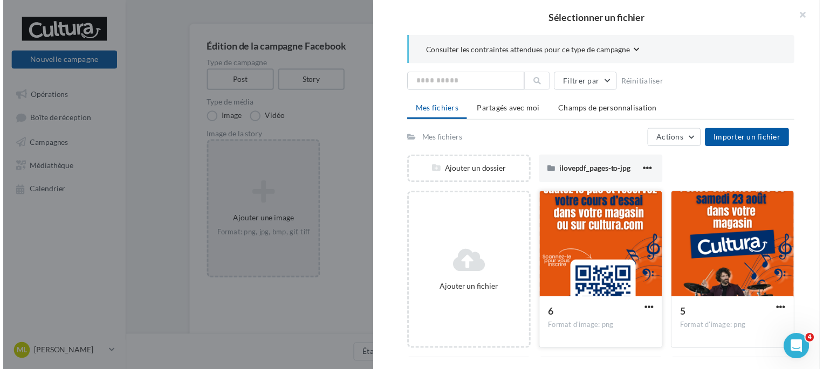
scroll to position [108, 0]
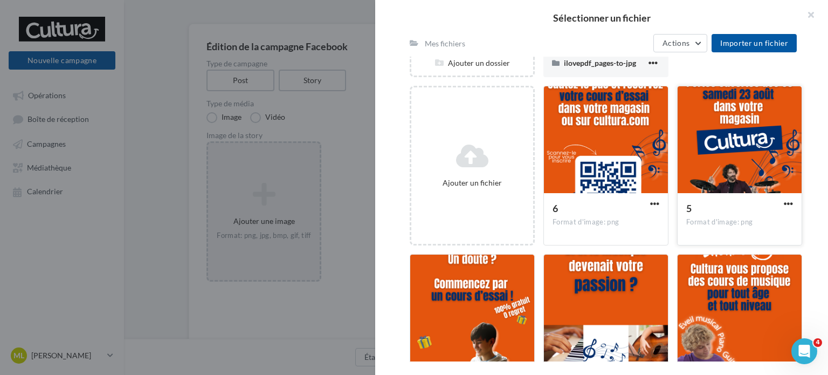
click at [724, 161] on div at bounding box center [740, 140] width 124 height 108
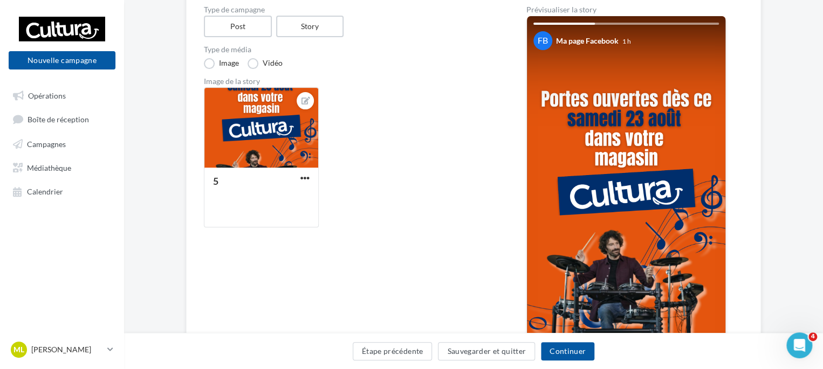
scroll to position [175, 0]
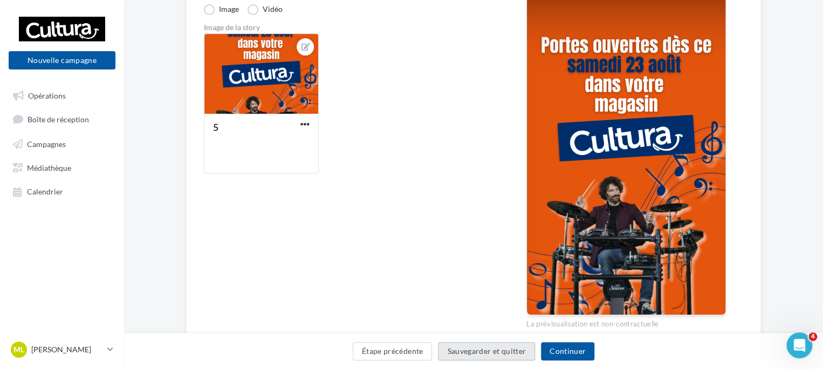
click at [467, 351] on button "Sauvegarder et quitter" at bounding box center [486, 351] width 97 height 18
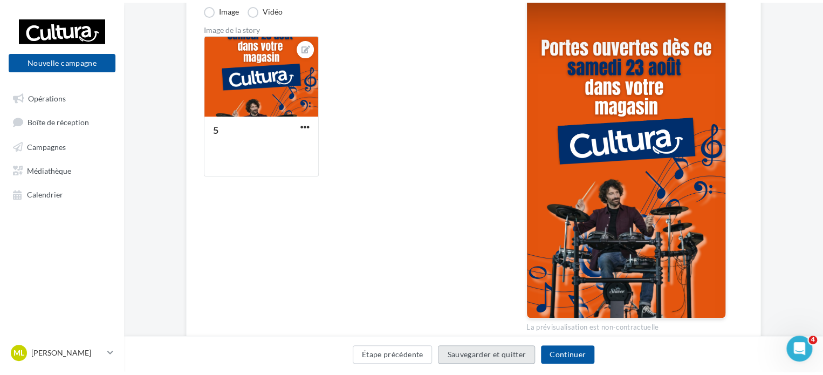
scroll to position [17, 0]
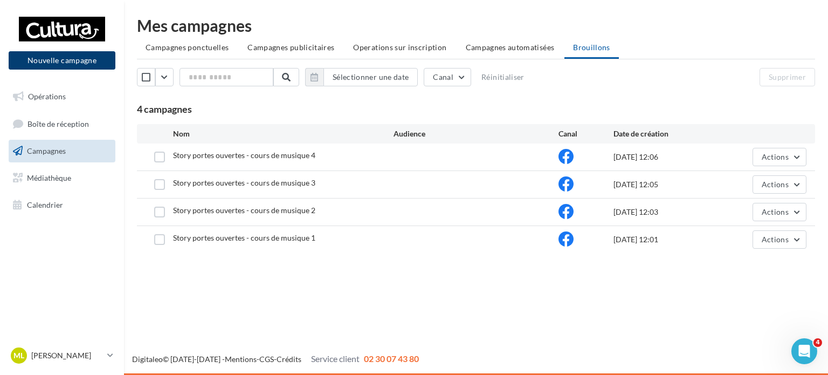
click at [111, 64] on button "Nouvelle campagne" at bounding box center [62, 60] width 107 height 18
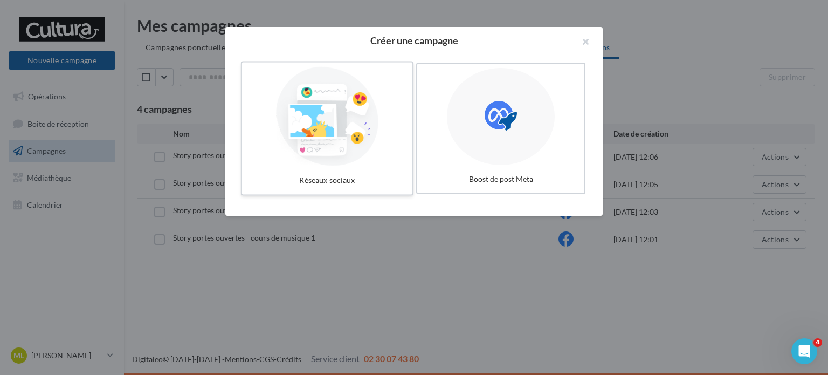
click at [358, 109] on div at bounding box center [327, 116] width 162 height 99
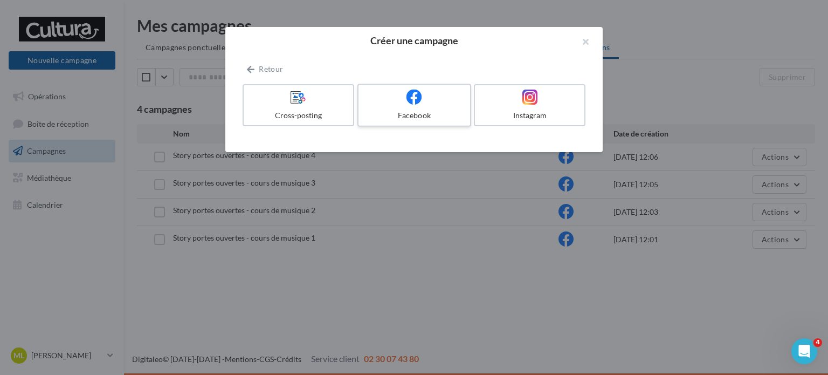
click at [422, 107] on label "Facebook" at bounding box center [415, 105] width 114 height 43
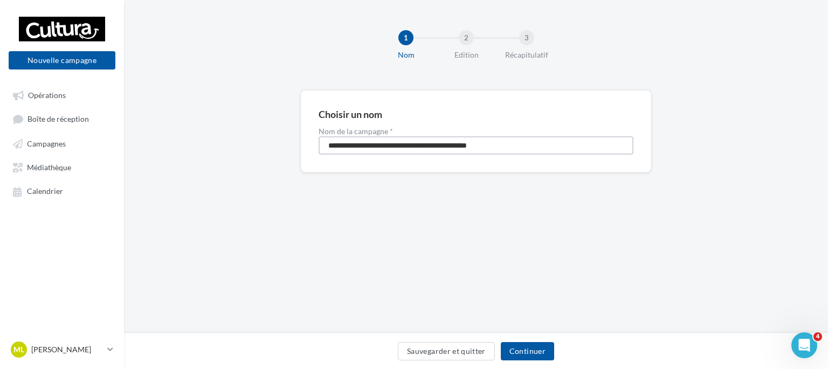
drag, startPoint x: 526, startPoint y: 143, endPoint x: 0, endPoint y: 68, distance: 531.8
click at [0, 68] on div "Nouvelle campagne Nouvelle campagne Opérations Boîte de réception Campagnes Méd…" at bounding box center [414, 184] width 828 height 369
paste input
type input "**********"
click at [540, 360] on button "Continuer" at bounding box center [527, 351] width 53 height 18
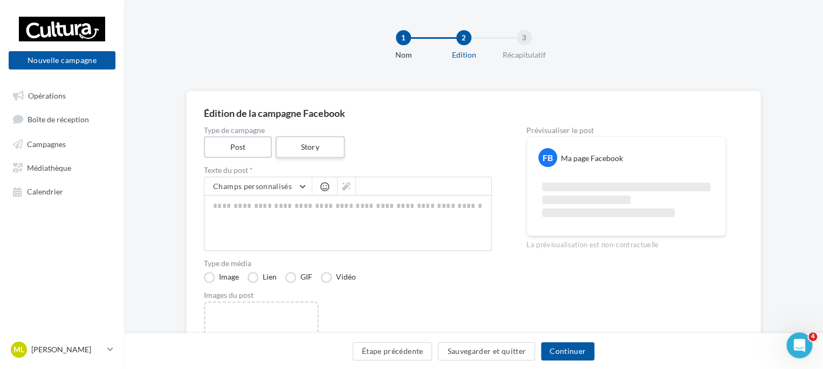
click at [314, 150] on label "Story" at bounding box center [309, 147] width 69 height 22
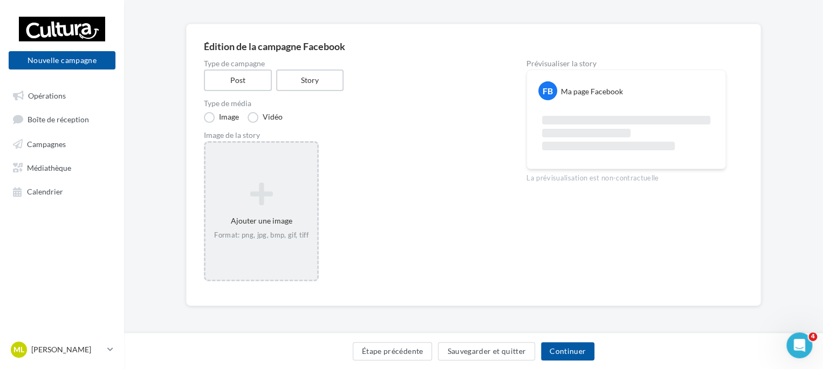
click at [282, 183] on icon at bounding box center [261, 194] width 103 height 26
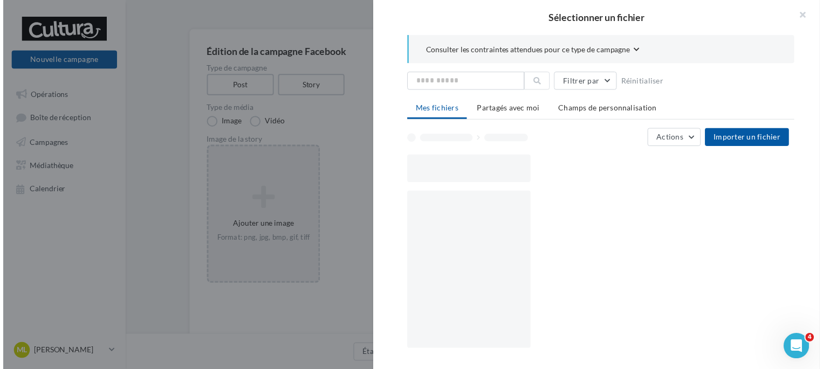
scroll to position [67, 0]
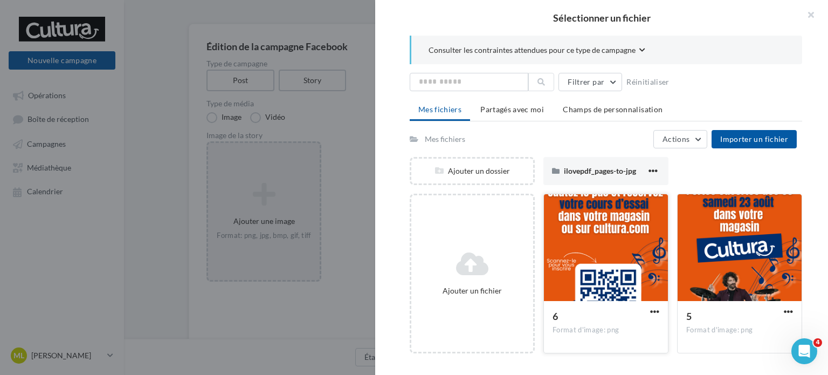
click at [598, 257] on div at bounding box center [606, 248] width 124 height 108
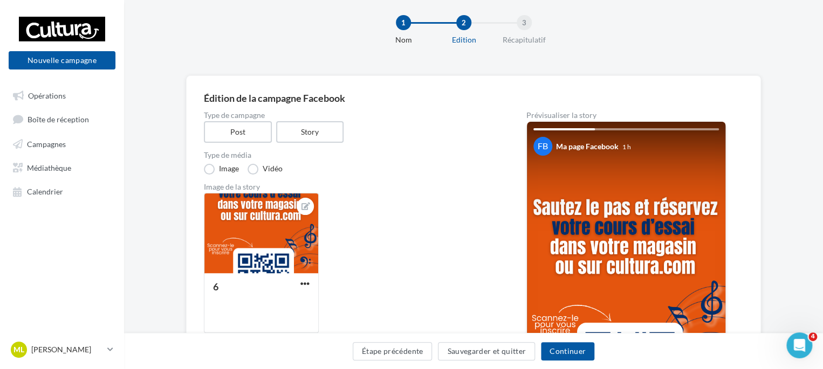
scroll to position [13, 0]
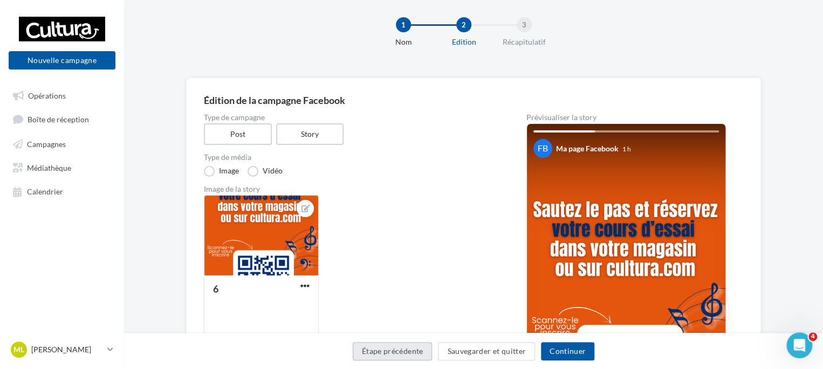
click at [415, 342] on button "Étape précédente" at bounding box center [393, 351] width 80 height 18
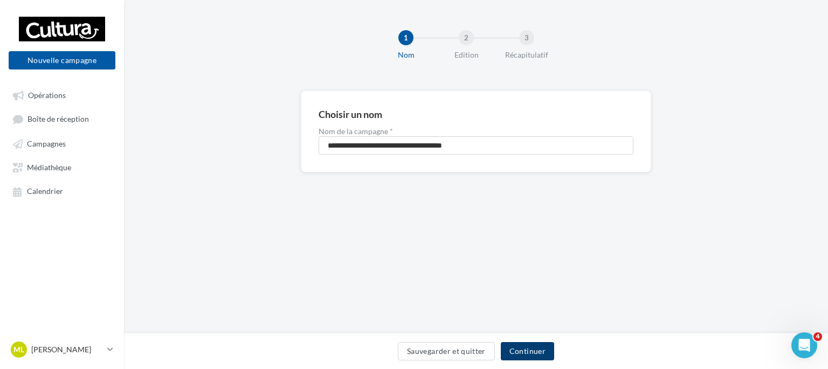
click at [529, 343] on button "Continuer" at bounding box center [527, 351] width 53 height 18
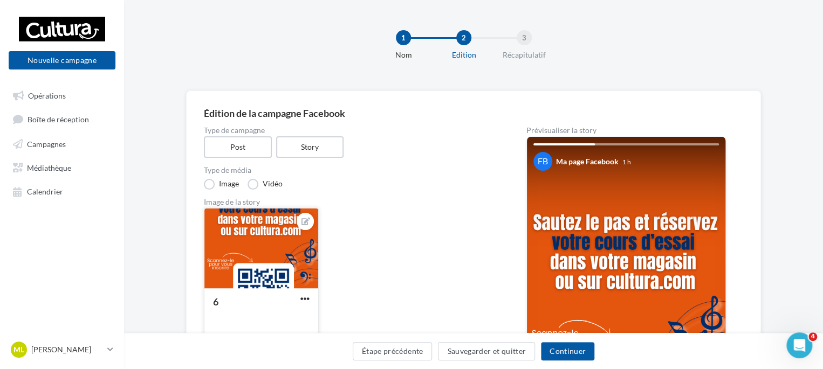
click at [299, 302] on button "button" at bounding box center [304, 299] width 13 height 11
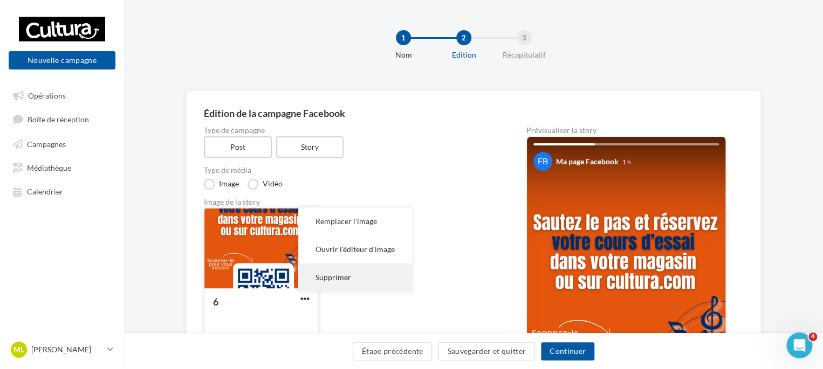
click at [339, 276] on button "Supprimer" at bounding box center [355, 278] width 114 height 28
